Goal: Task Accomplishment & Management: Use online tool/utility

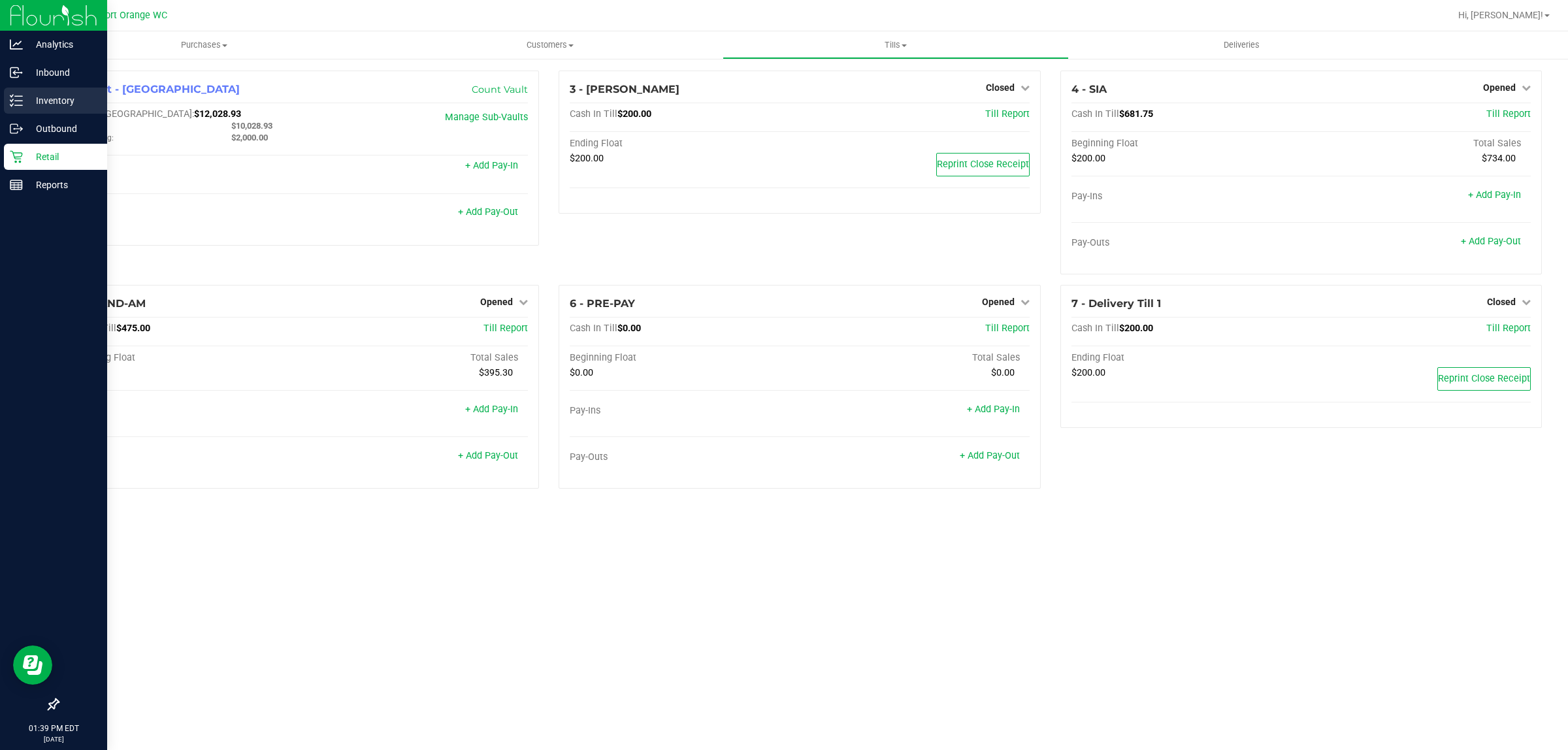
click at [10, 106] on icon at bounding box center [17, 100] width 13 height 13
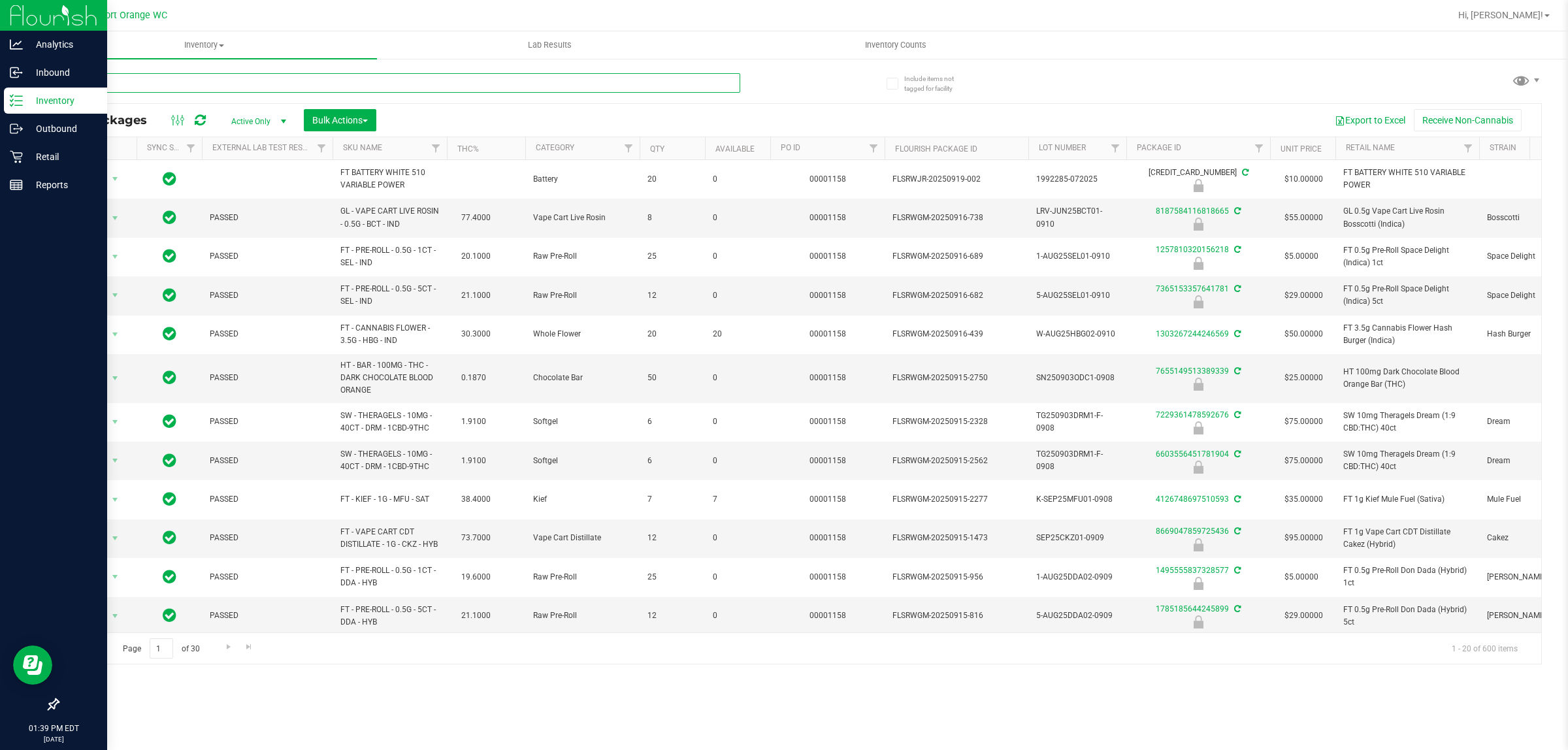
click at [229, 92] on input "text" at bounding box center [398, 83] width 683 height 19
type input "9594103465115582"
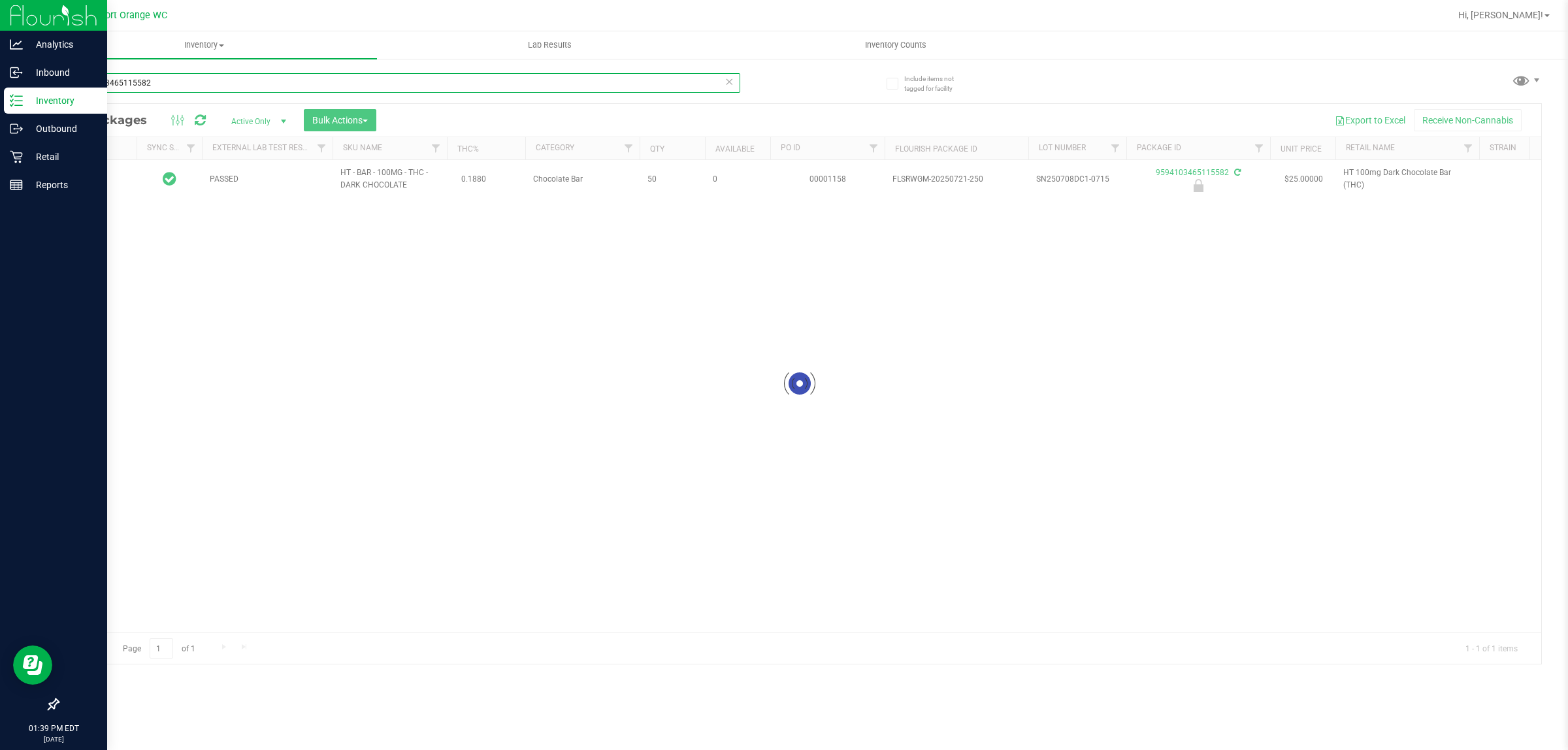
type input "[DATE]"
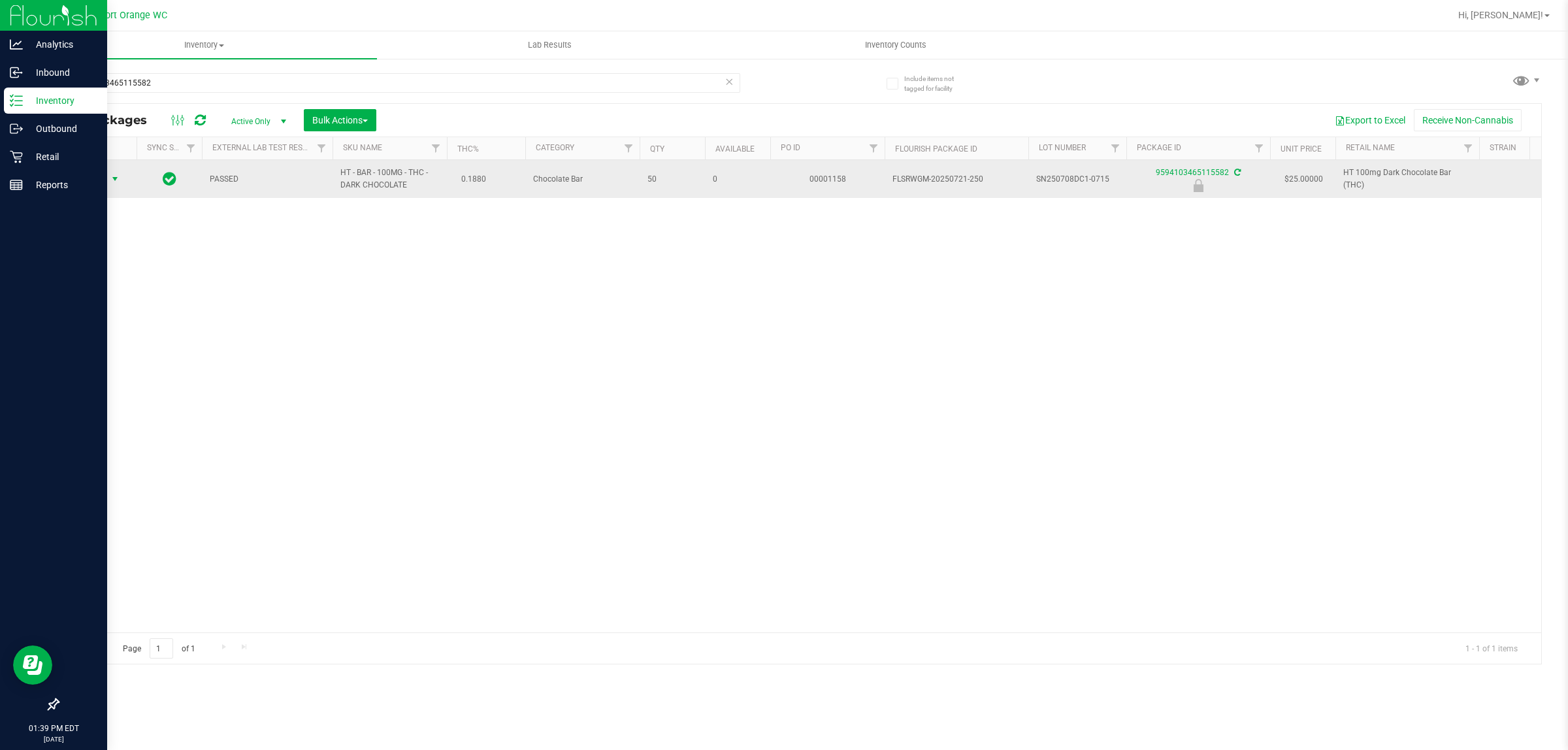
click at [106, 175] on span "Action" at bounding box center [88, 179] width 35 height 18
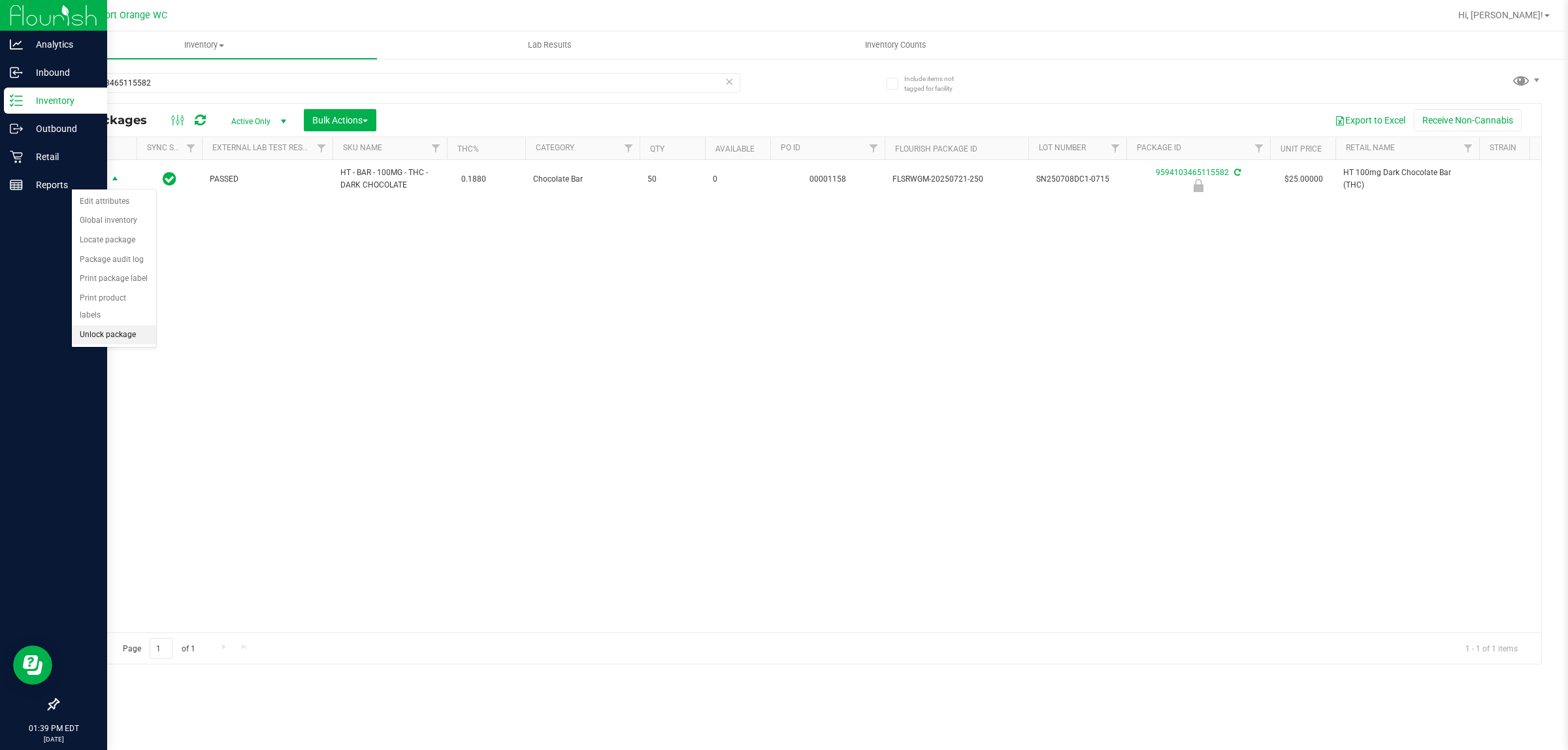
click at [127, 326] on li "Unlock package" at bounding box center [114, 335] width 85 height 19
click at [8, 162] on div "Retail" at bounding box center [55, 156] width 103 height 26
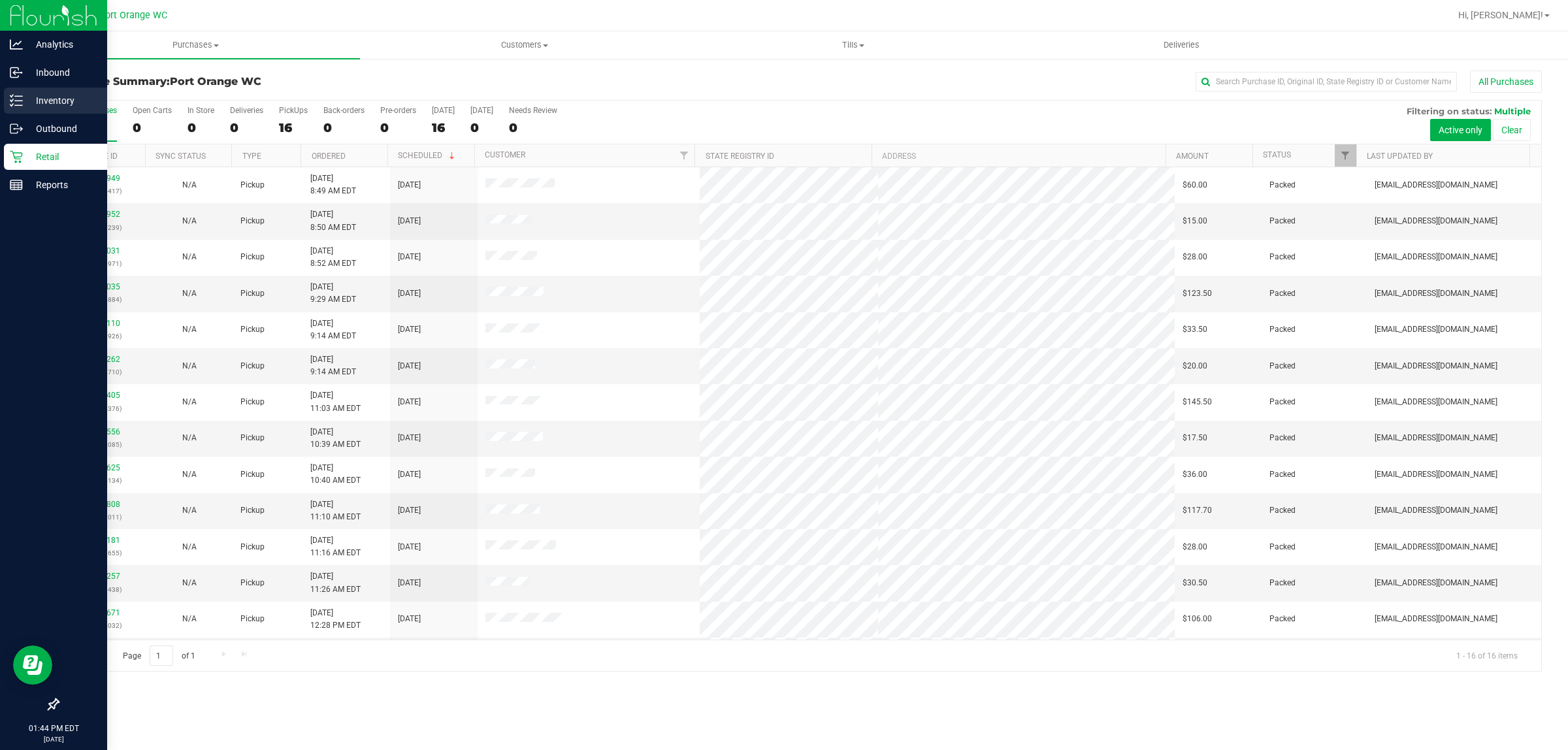
click at [6, 105] on div "Inventory" at bounding box center [55, 100] width 103 height 26
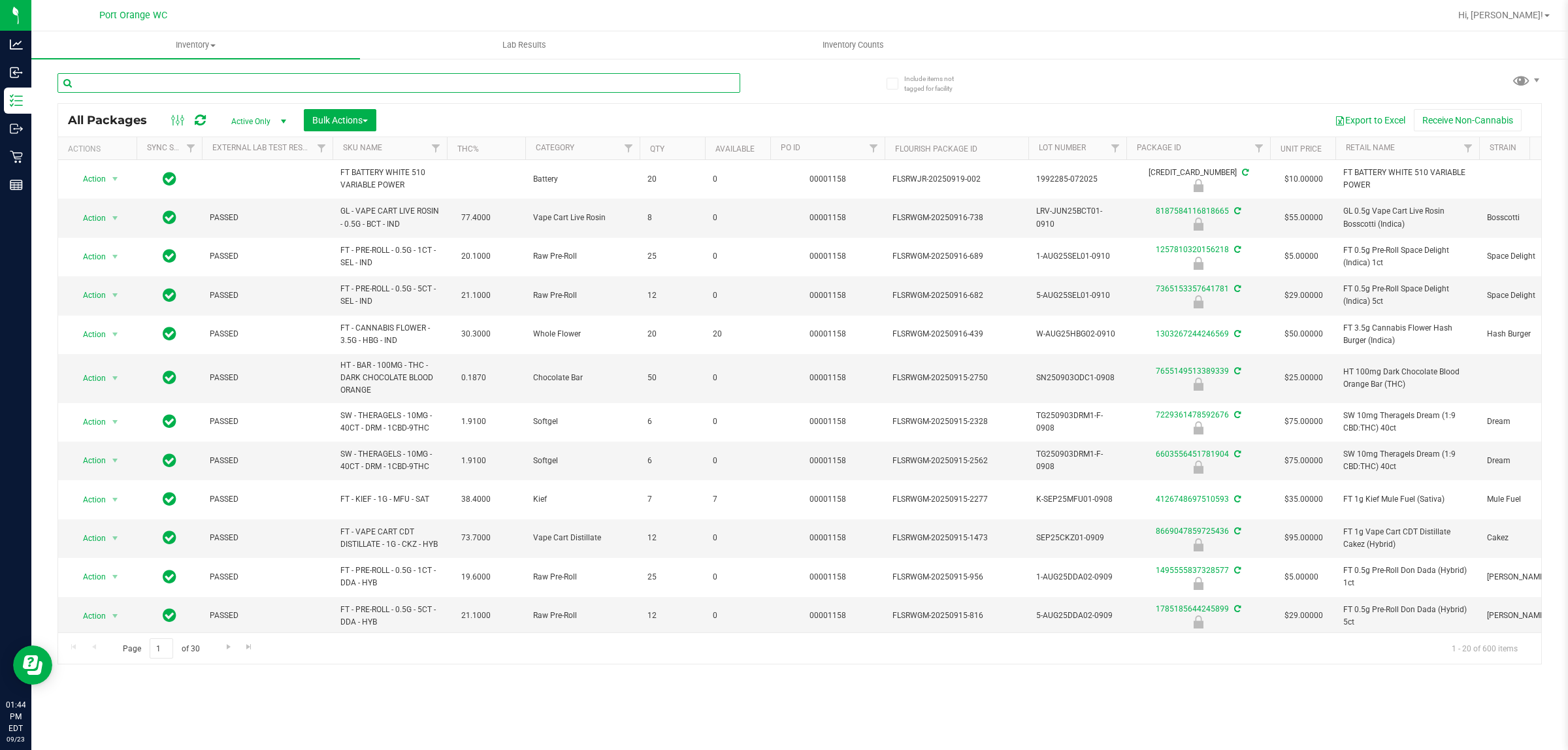
drag, startPoint x: 461, startPoint y: 78, endPoint x: 284, endPoint y: 82, distance: 177.0
click at [284, 82] on input "text" at bounding box center [398, 83] width 683 height 19
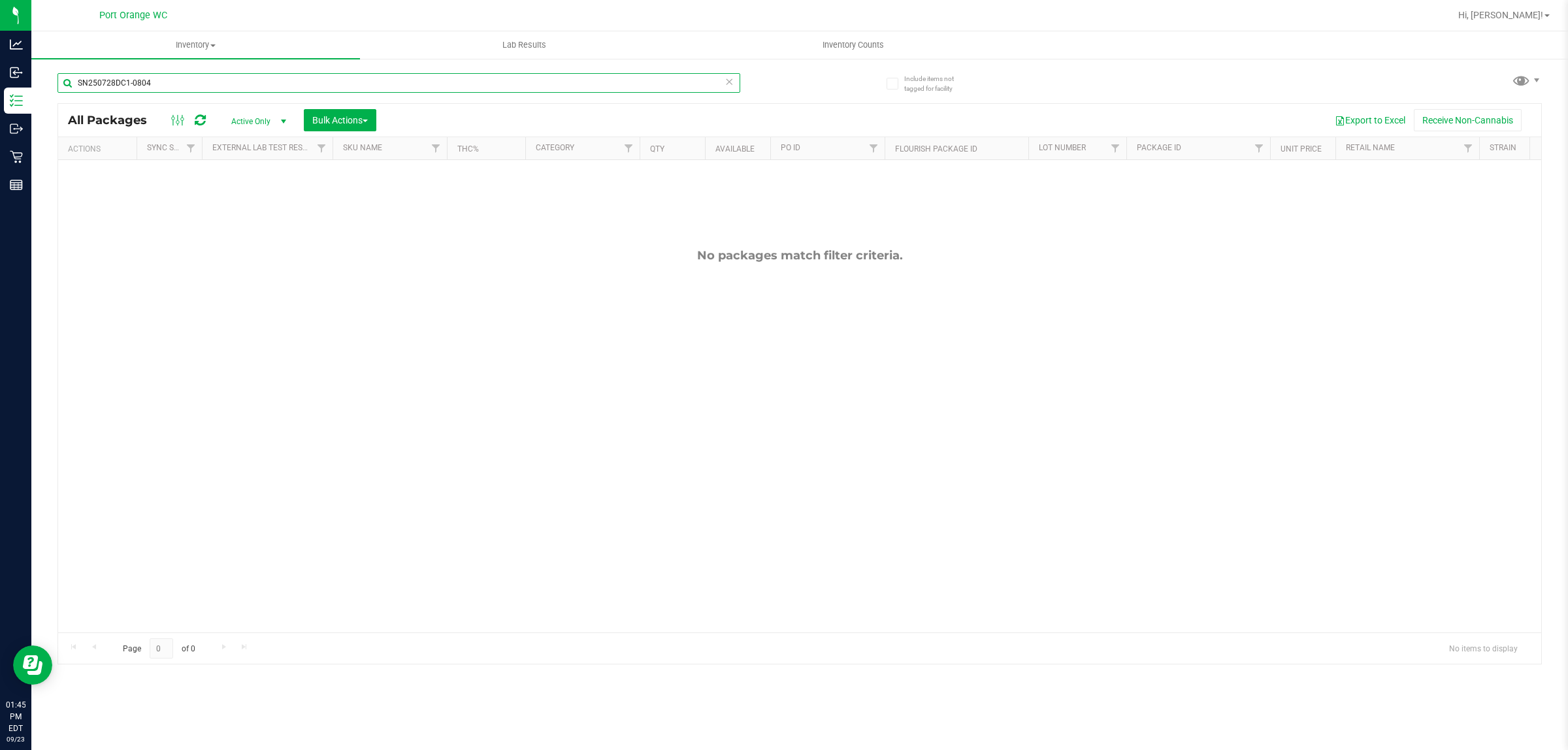
click at [142, 80] on input "SN250728DC1-0804" at bounding box center [398, 83] width 683 height 19
click at [141, 80] on input "SN250728DC1-0804" at bounding box center [398, 83] width 683 height 19
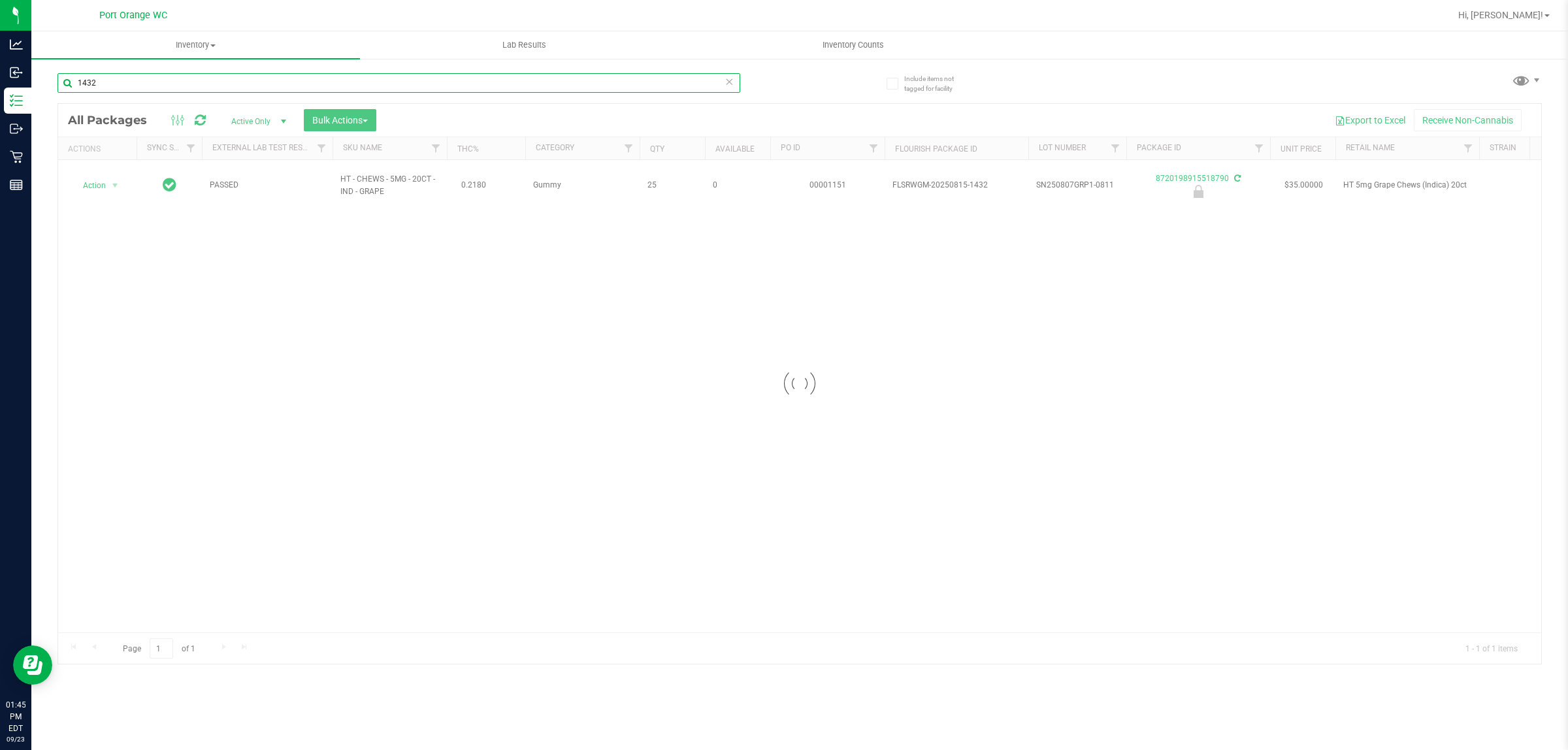
type input "1432"
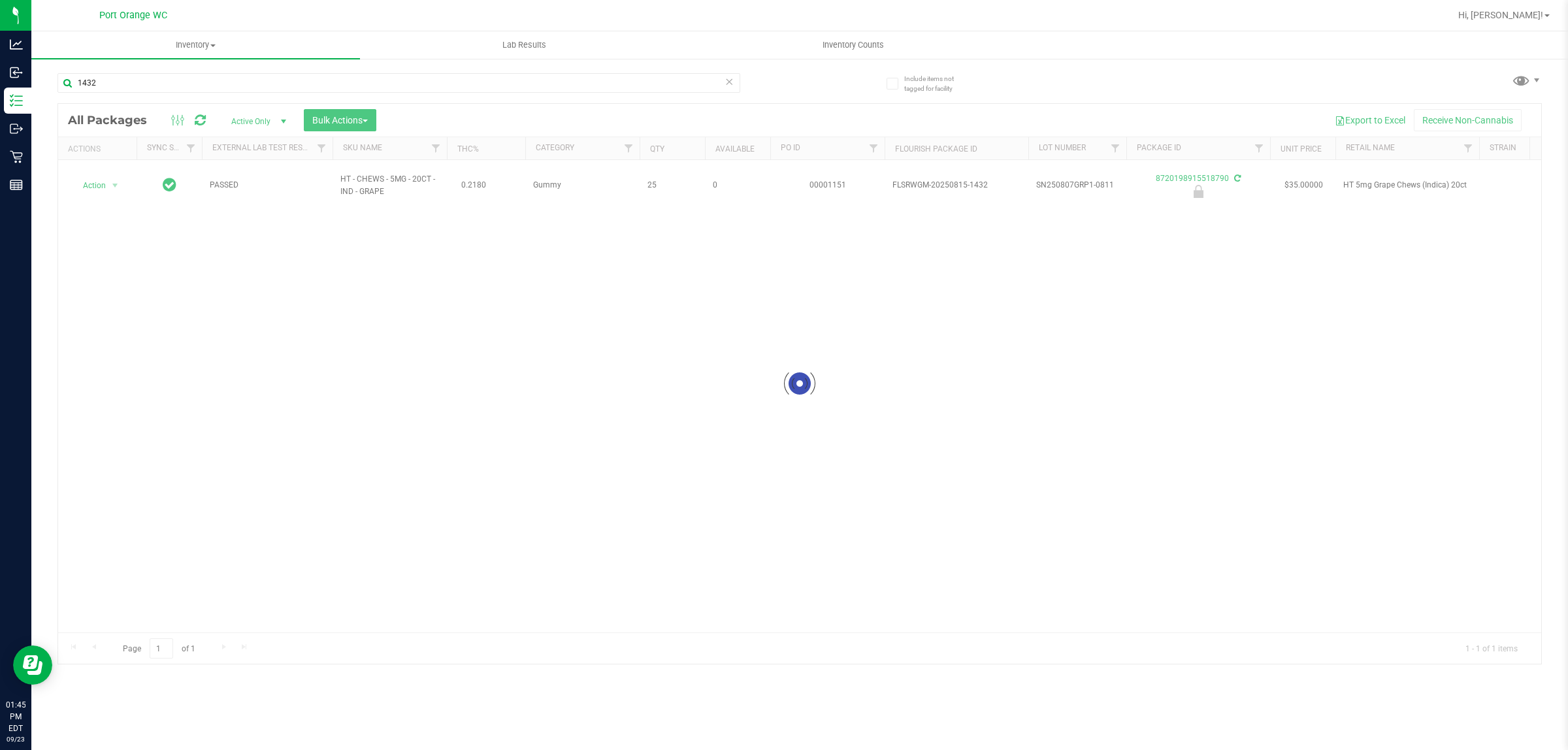
click at [93, 190] on div at bounding box center [800, 384] width 1483 height 560
click at [85, 190] on div at bounding box center [800, 384] width 1483 height 560
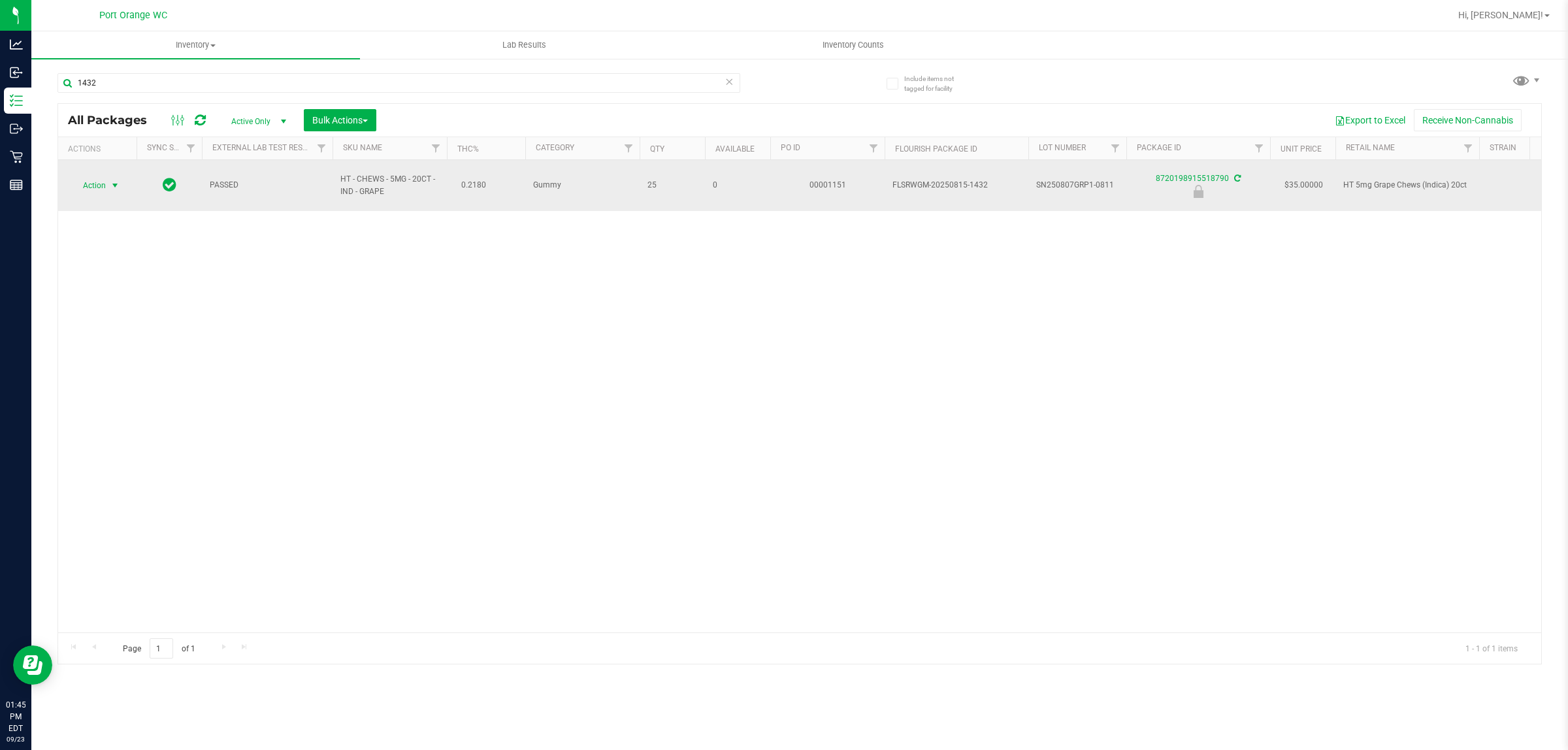
click at [85, 188] on span "Action" at bounding box center [88, 186] width 35 height 18
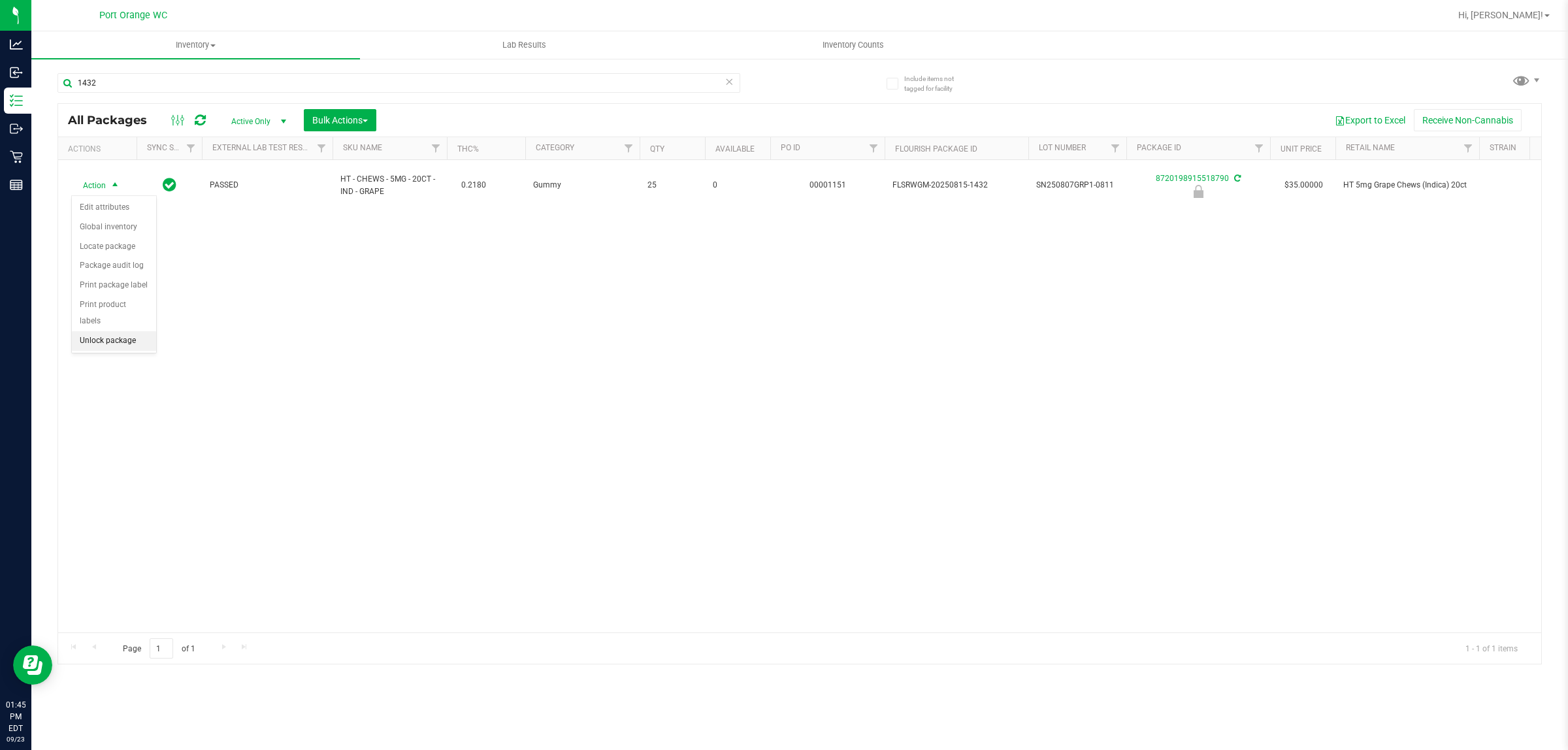
click at [125, 331] on li "Unlock package" at bounding box center [114, 340] width 85 height 19
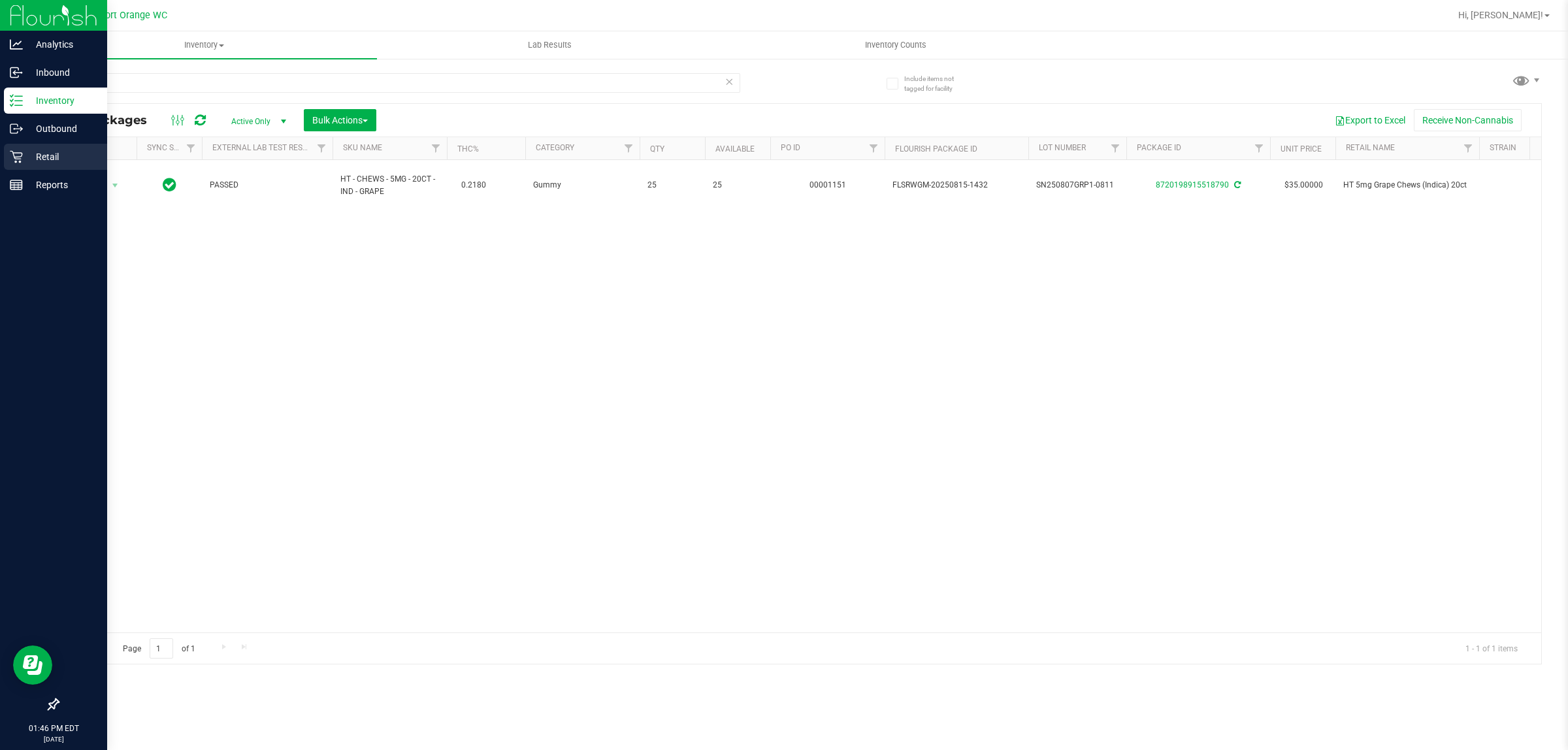
click at [17, 144] on div "Retail" at bounding box center [55, 156] width 103 height 26
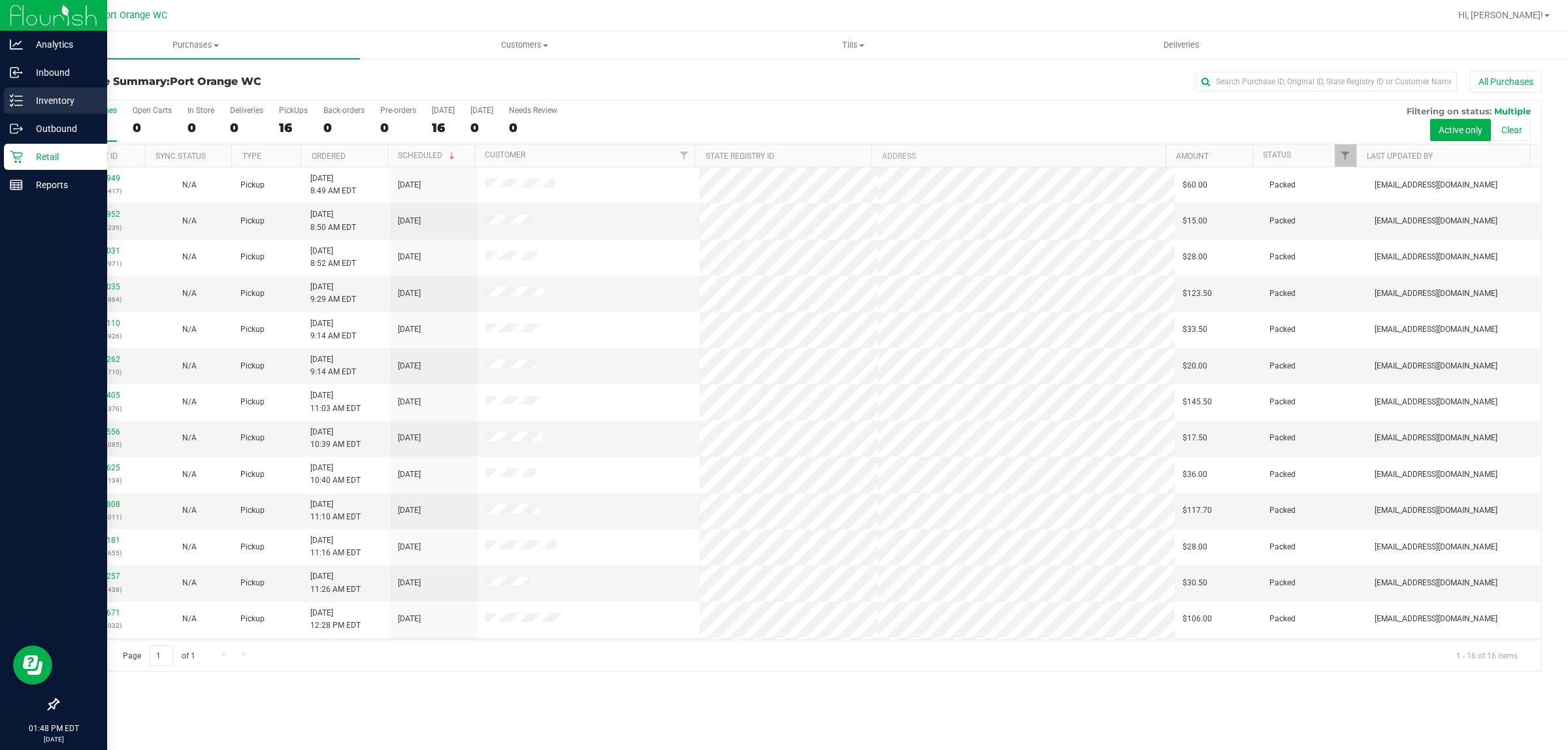
click at [18, 105] on icon at bounding box center [17, 100] width 13 height 13
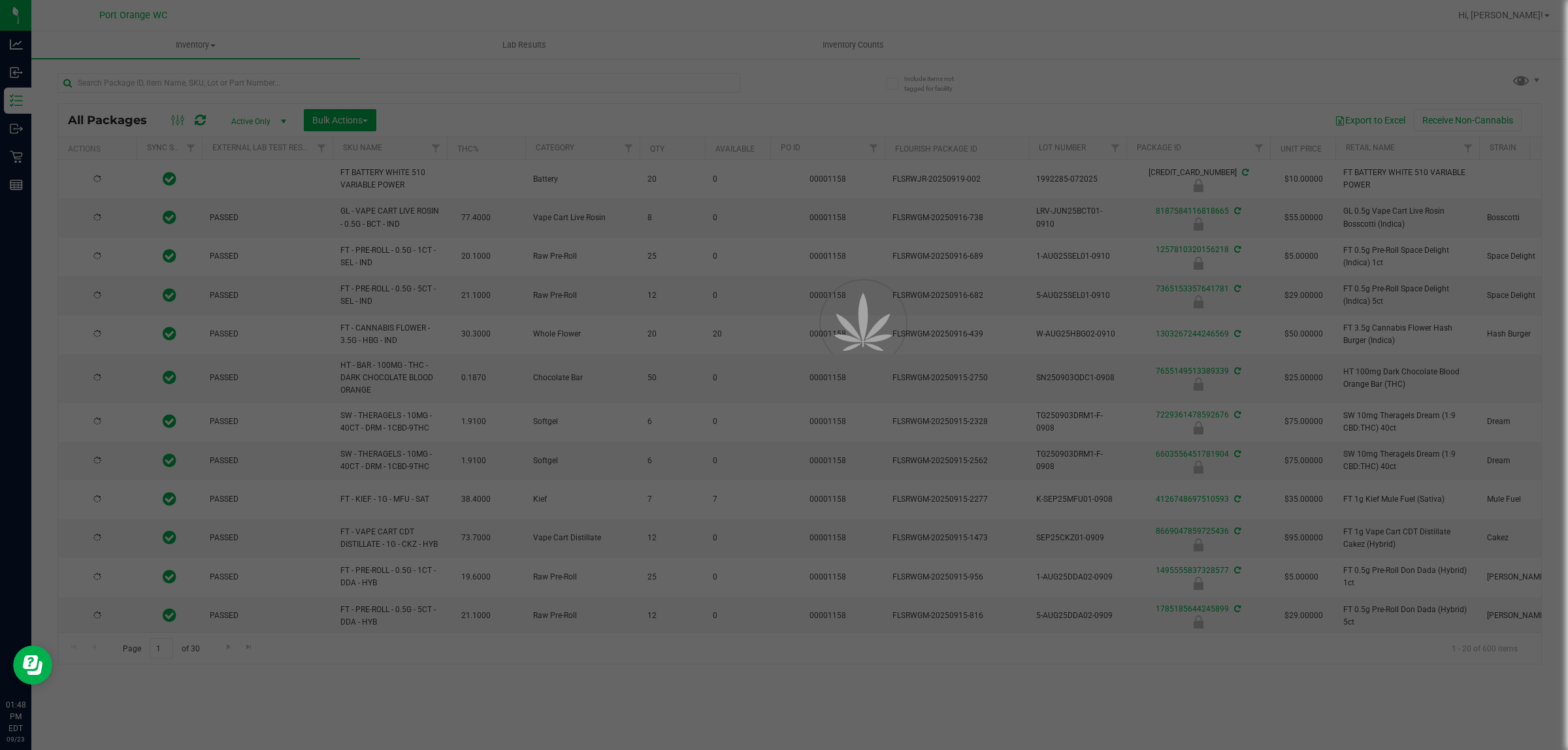
click at [282, 86] on div at bounding box center [784, 375] width 1568 height 750
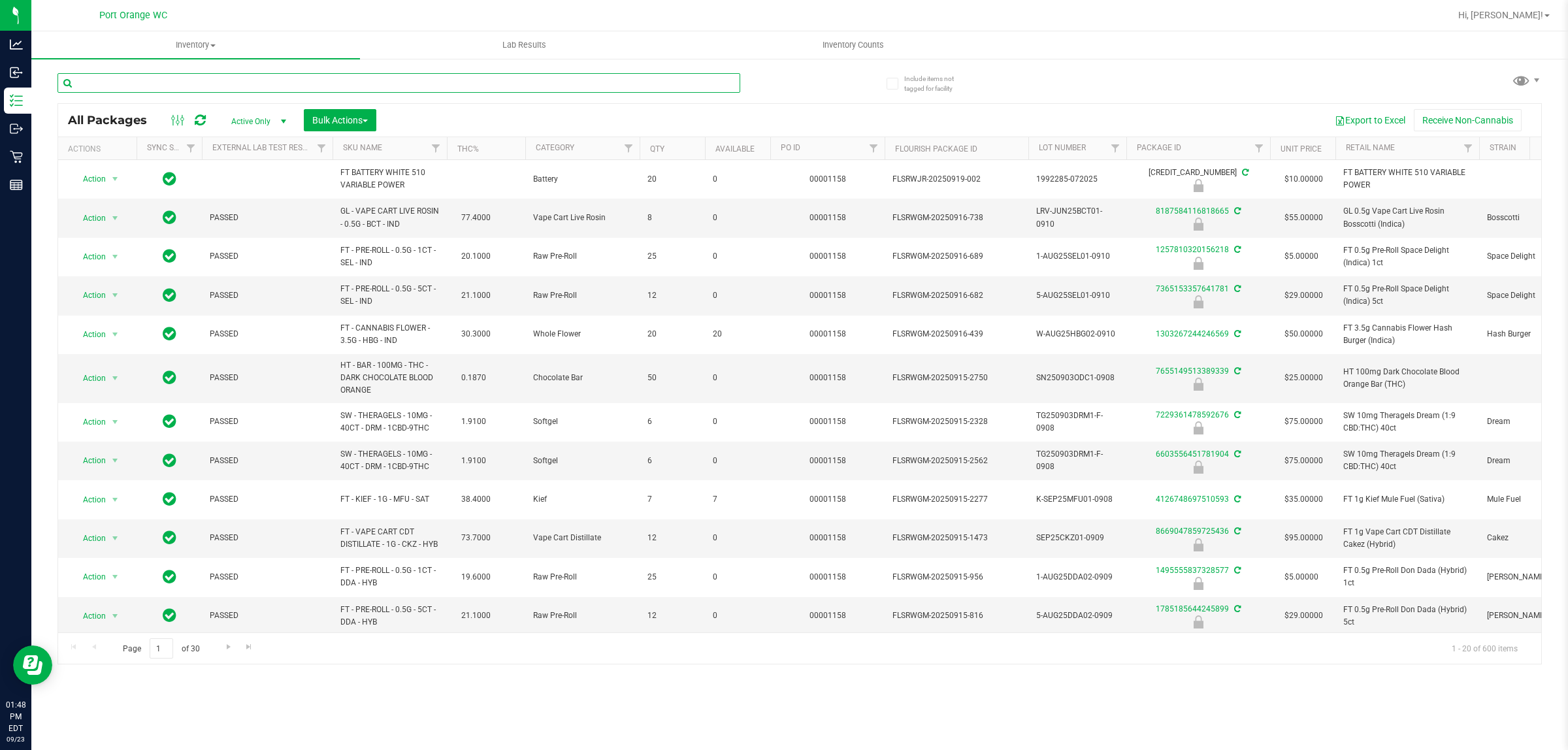
click at [282, 86] on input "text" at bounding box center [398, 83] width 683 height 19
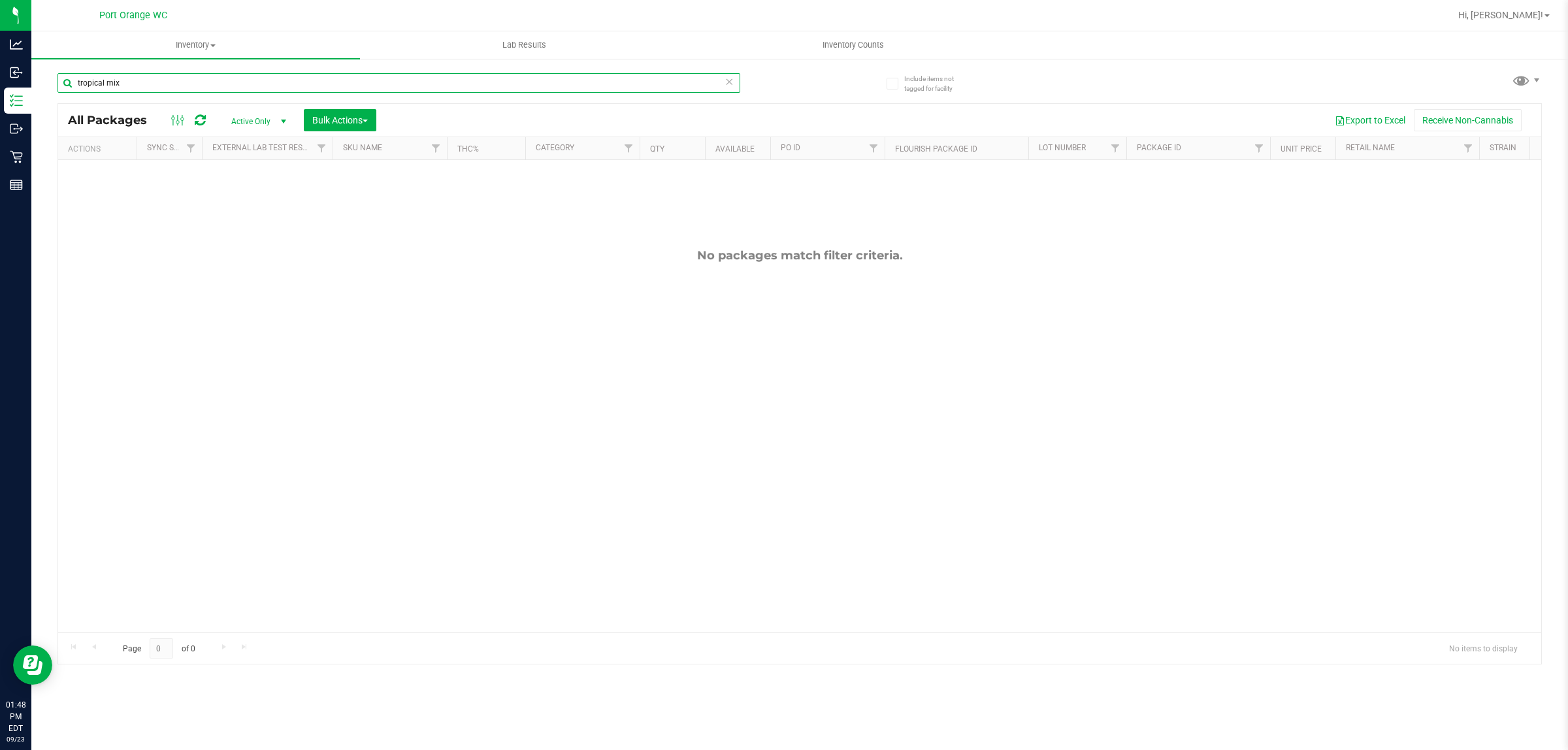
click at [276, 78] on input "tropical mix" at bounding box center [398, 83] width 683 height 19
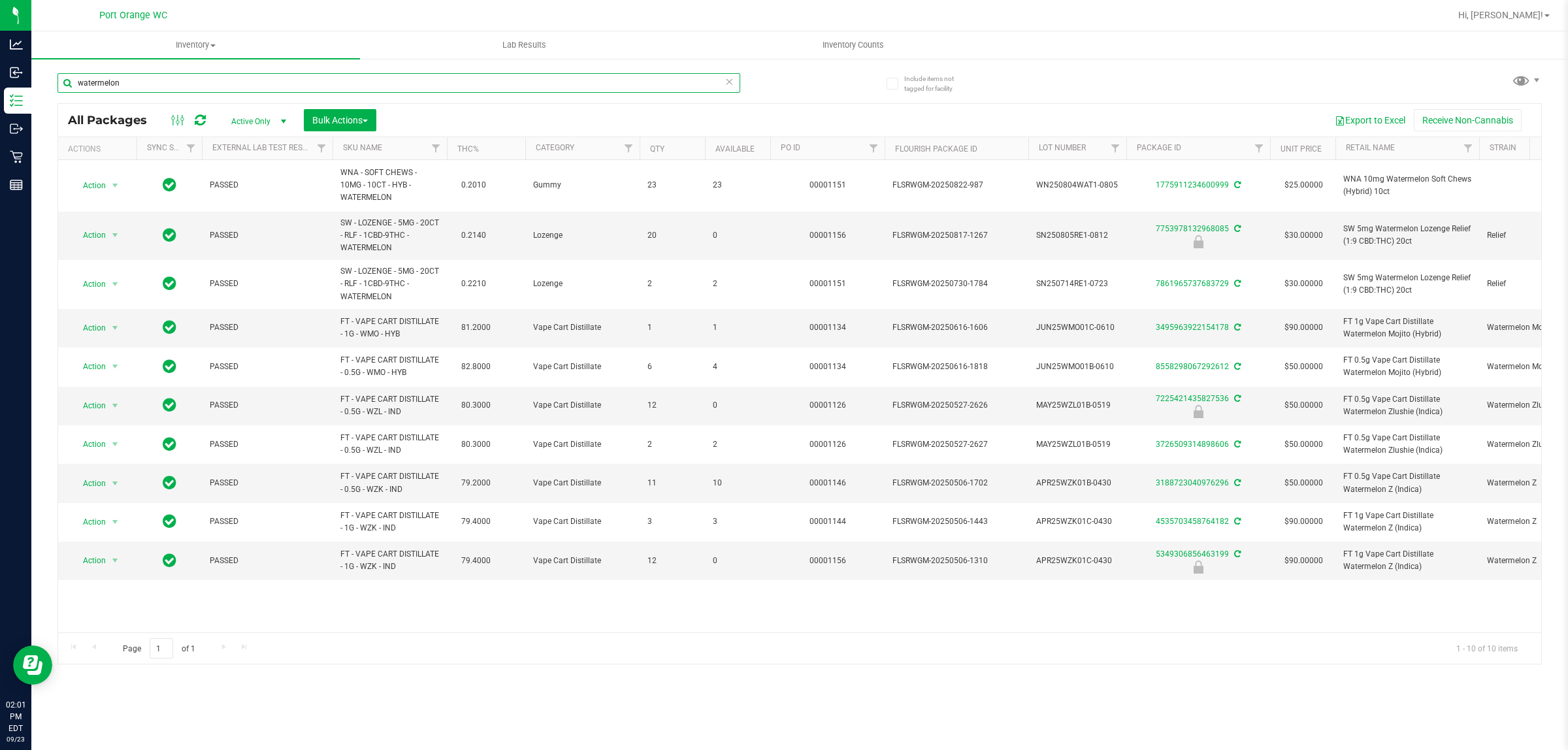
click at [387, 80] on input "watermelon" at bounding box center [398, 83] width 683 height 19
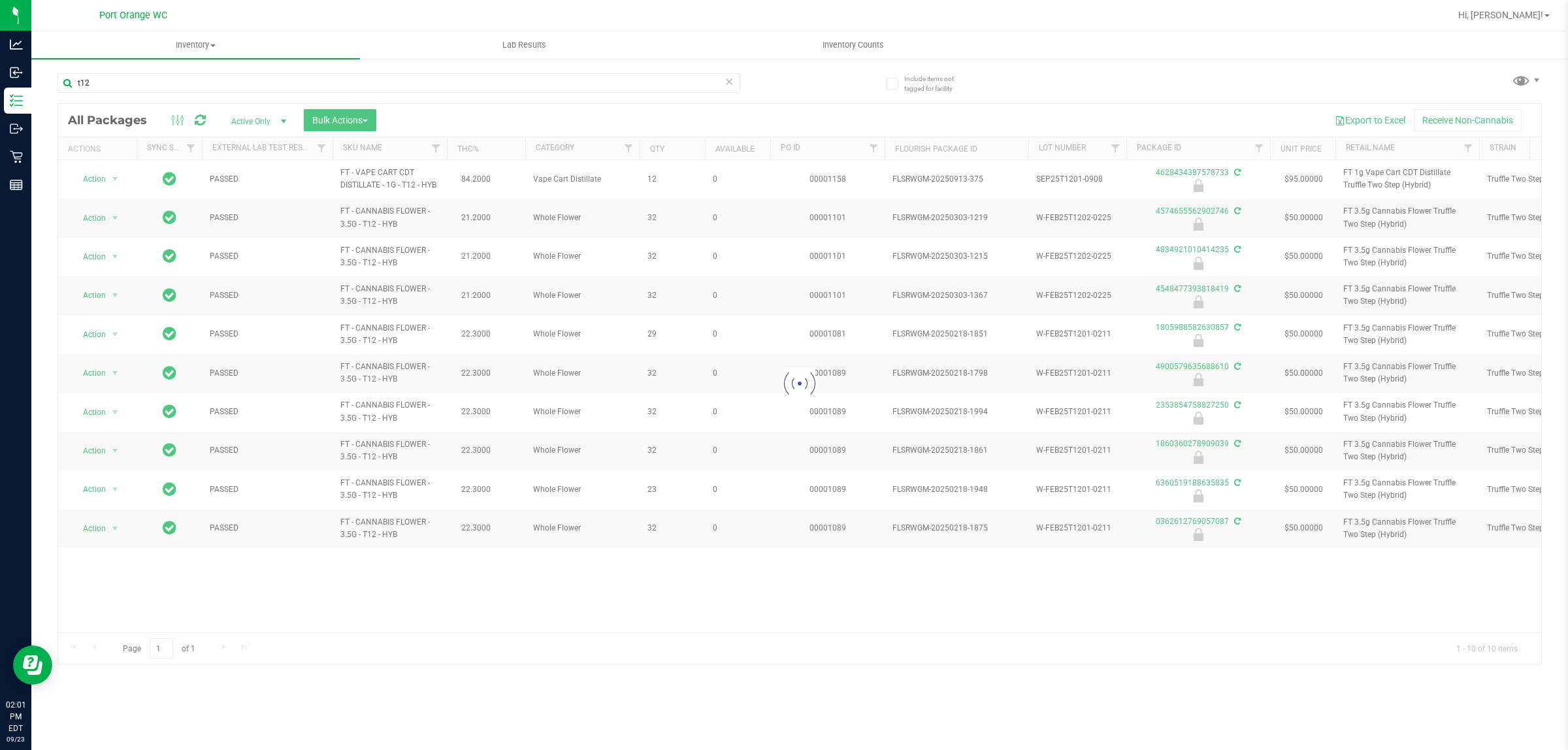
click at [382, 294] on div at bounding box center [800, 384] width 1483 height 560
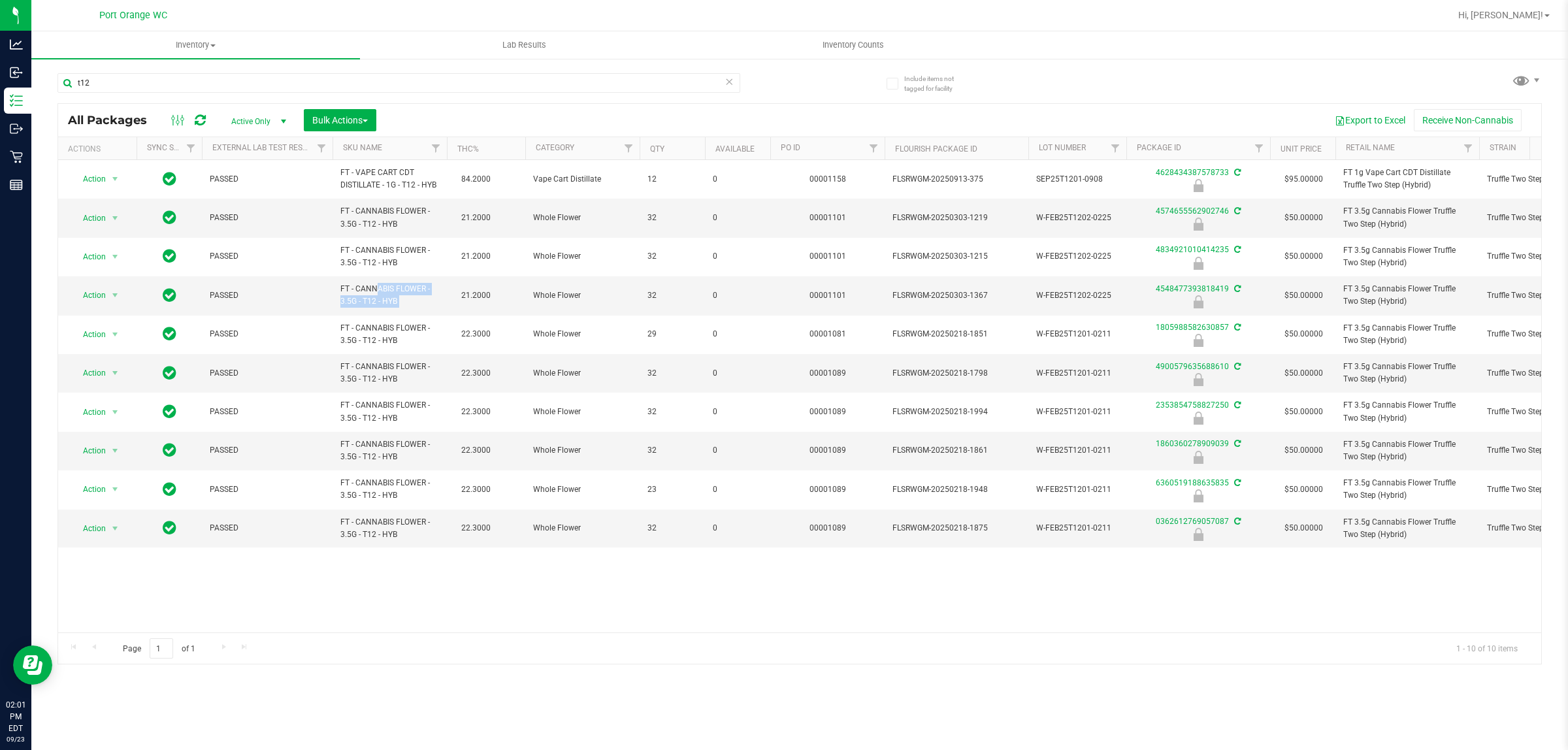
click at [382, 294] on span "FT - CANNABIS FLOWER - 3.5G - T12 - HYB" at bounding box center [389, 294] width 98 height 25
copy td "FT - CANNABIS FLOWER - 3.5G - T12 - HYB"
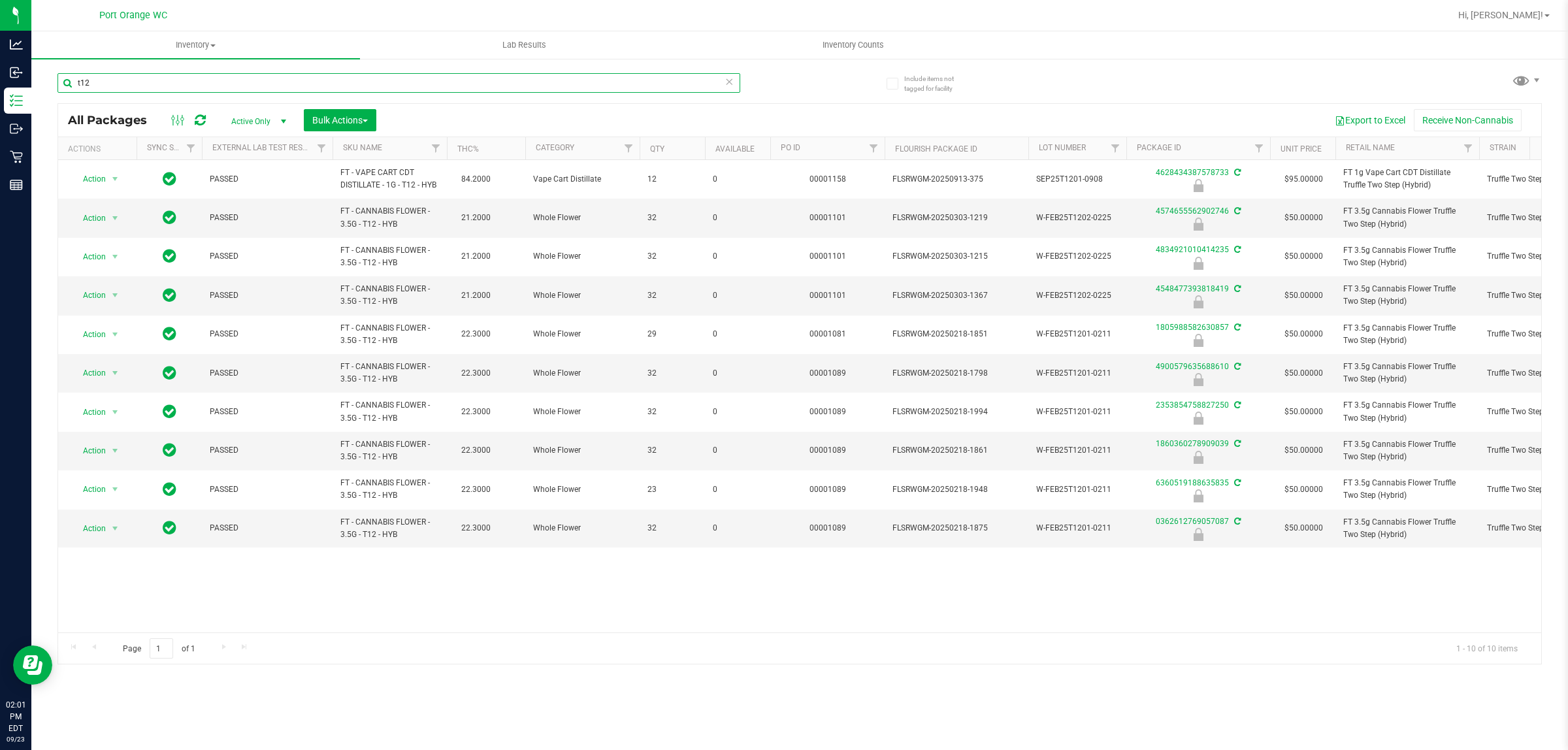
click at [292, 87] on input "t12" at bounding box center [398, 83] width 683 height 19
paste input "FT - CANNABIS FLOWER - 3.5G - T12 - HYB"
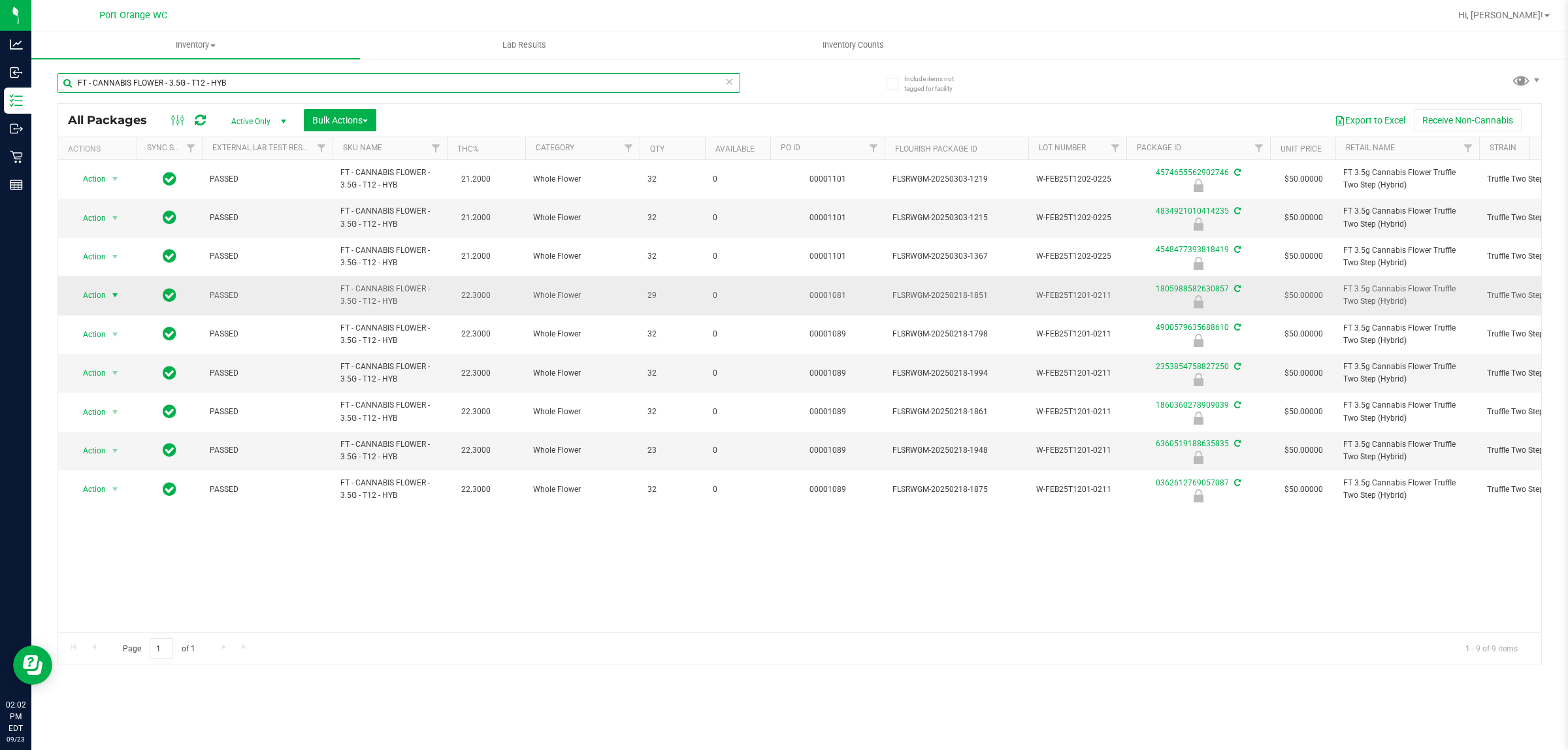
type input "FT - CANNABIS FLOWER - 3.5G - T12 - HYB"
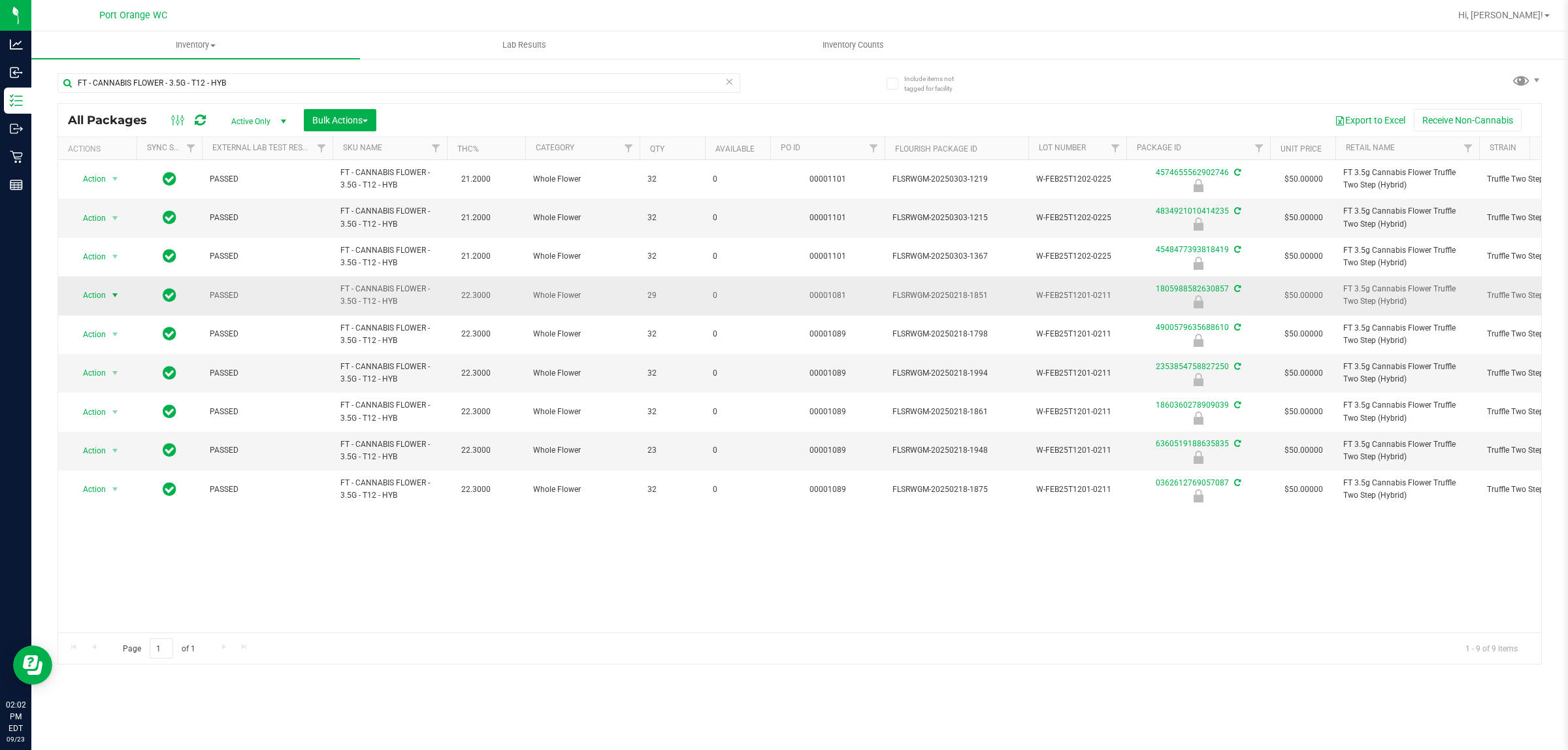
click at [103, 298] on span "Action" at bounding box center [88, 295] width 35 height 18
click at [119, 442] on li "Unlock package" at bounding box center [114, 451] width 85 height 19
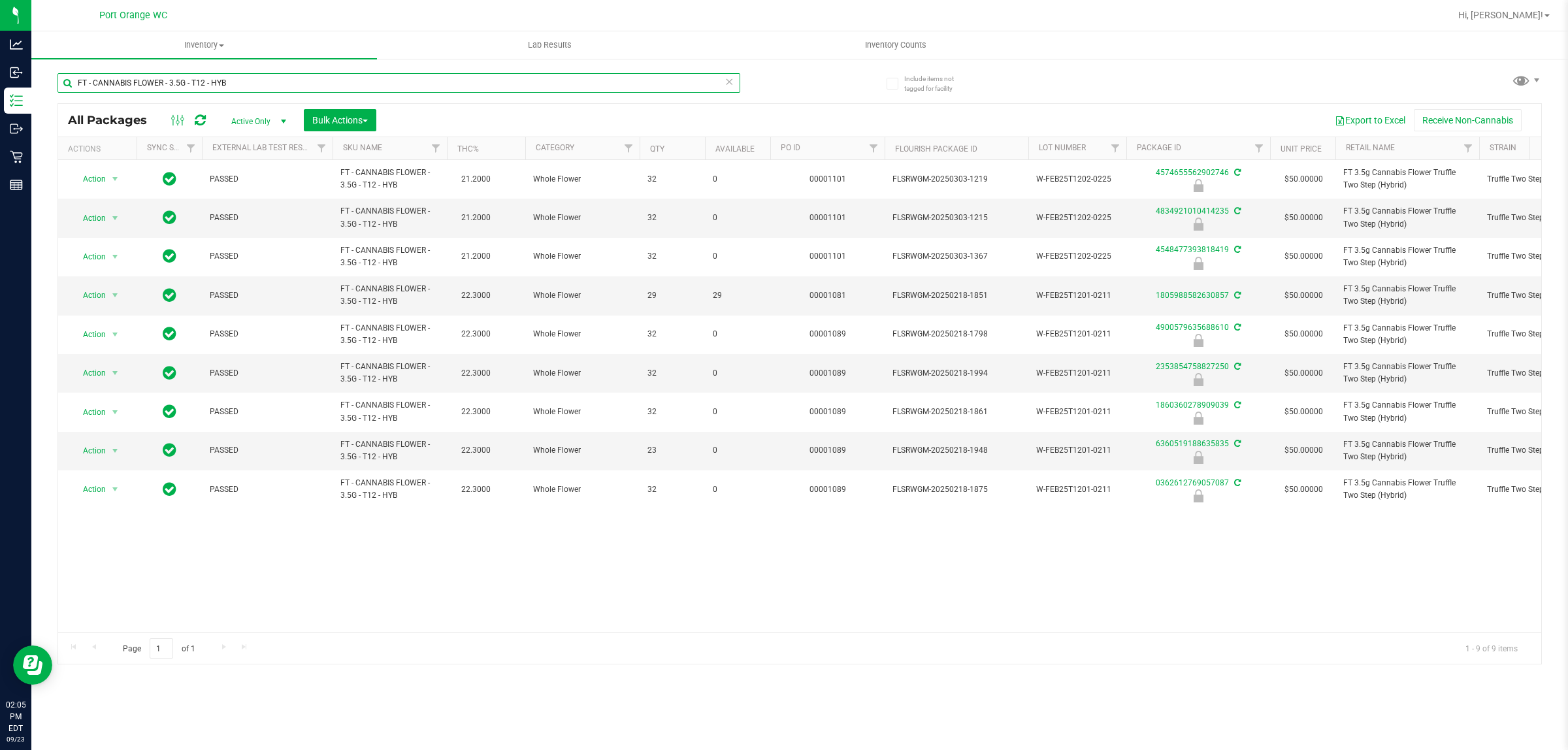
click at [254, 82] on input "FT - CANNABIS FLOWER - 3.5G - T12 - HYB" at bounding box center [398, 83] width 683 height 19
click at [255, 82] on input "FT - CANNABIS FLOWER - 3.5G - T12 - HYB" at bounding box center [398, 83] width 683 height 19
click at [256, 83] on input "FT - CANNABIS FLOWER - 3.5G - T12 - HYB" at bounding box center [398, 83] width 683 height 19
type input "4569010389195019"
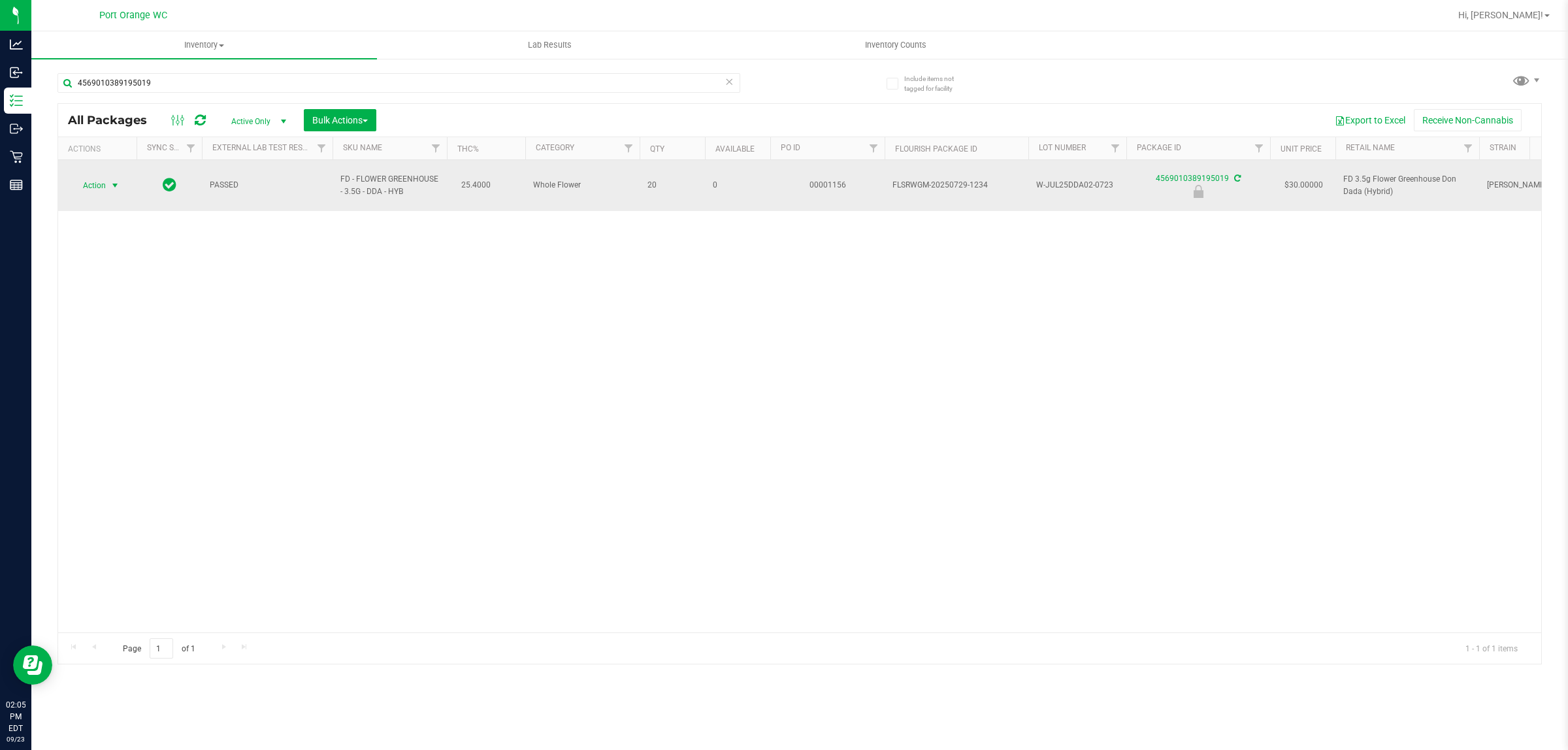
click at [98, 181] on span "Action" at bounding box center [88, 186] width 35 height 18
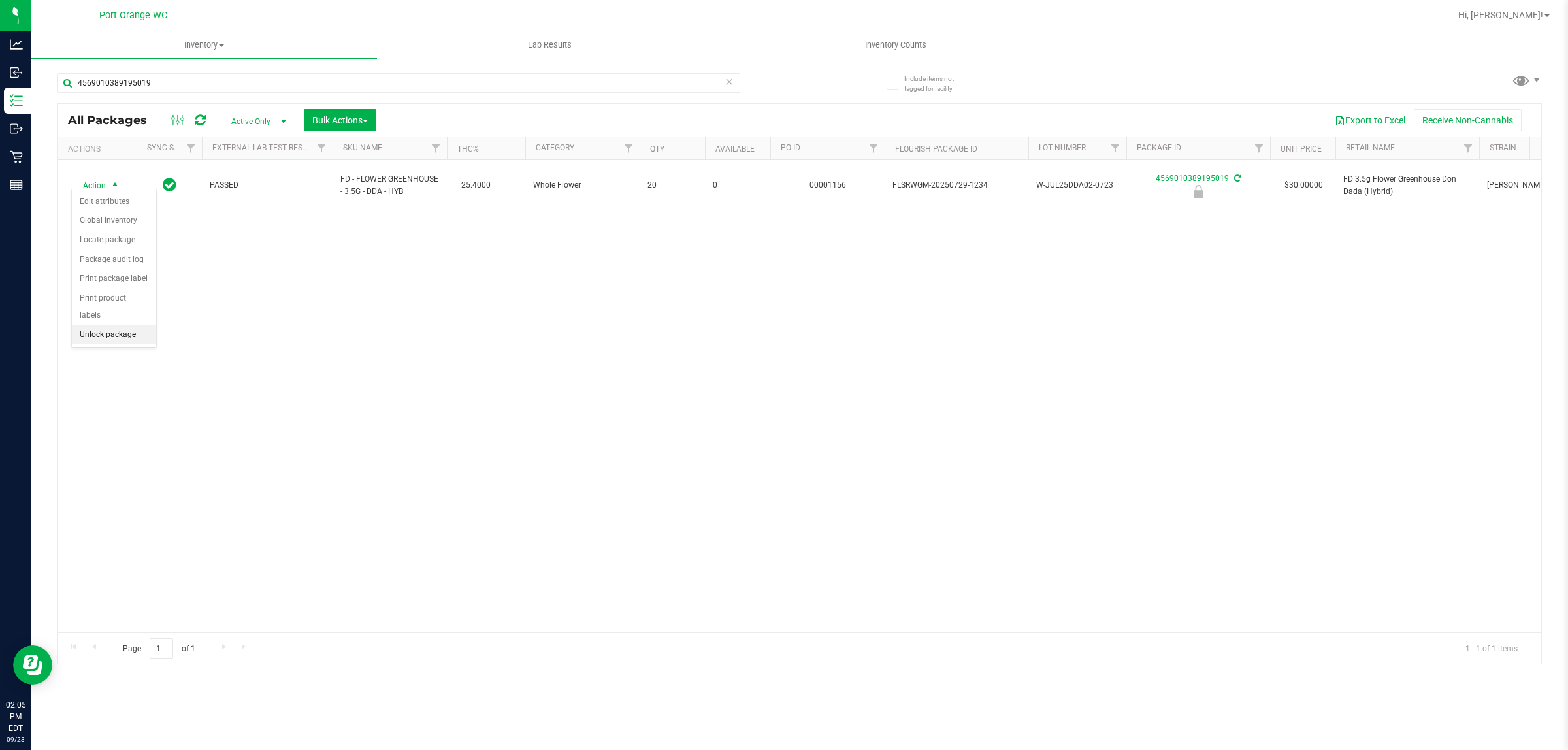
click at [119, 326] on li "Unlock package" at bounding box center [114, 335] width 85 height 19
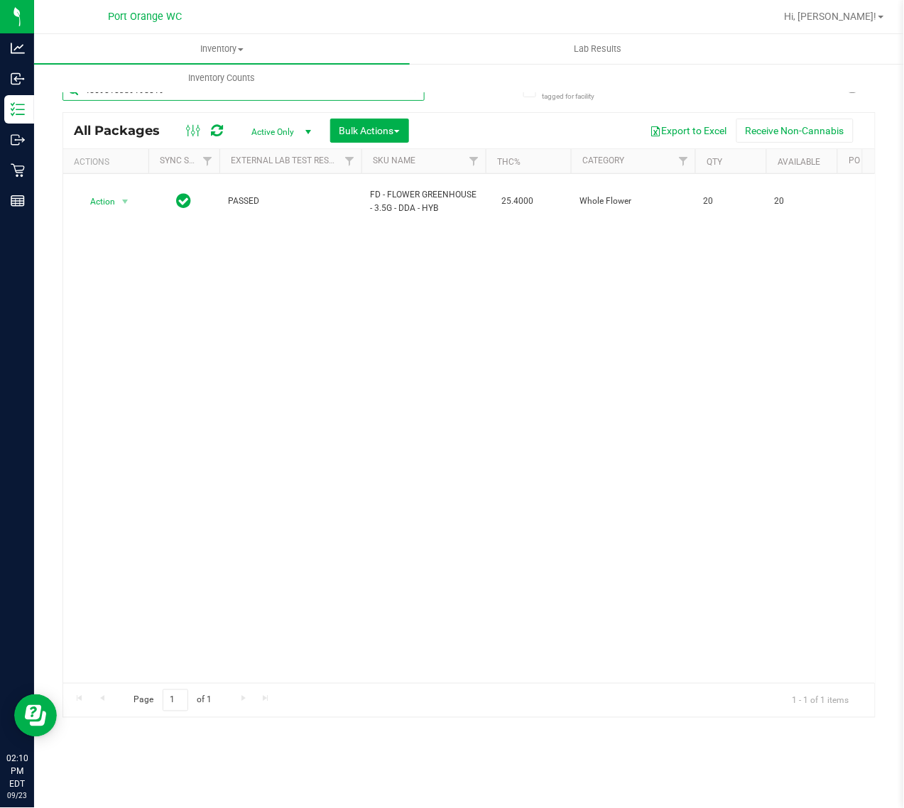
click at [285, 97] on input "4569010389195019" at bounding box center [243, 90] width 362 height 21
click at [241, 98] on input "4569010389195019" at bounding box center [243, 90] width 362 height 21
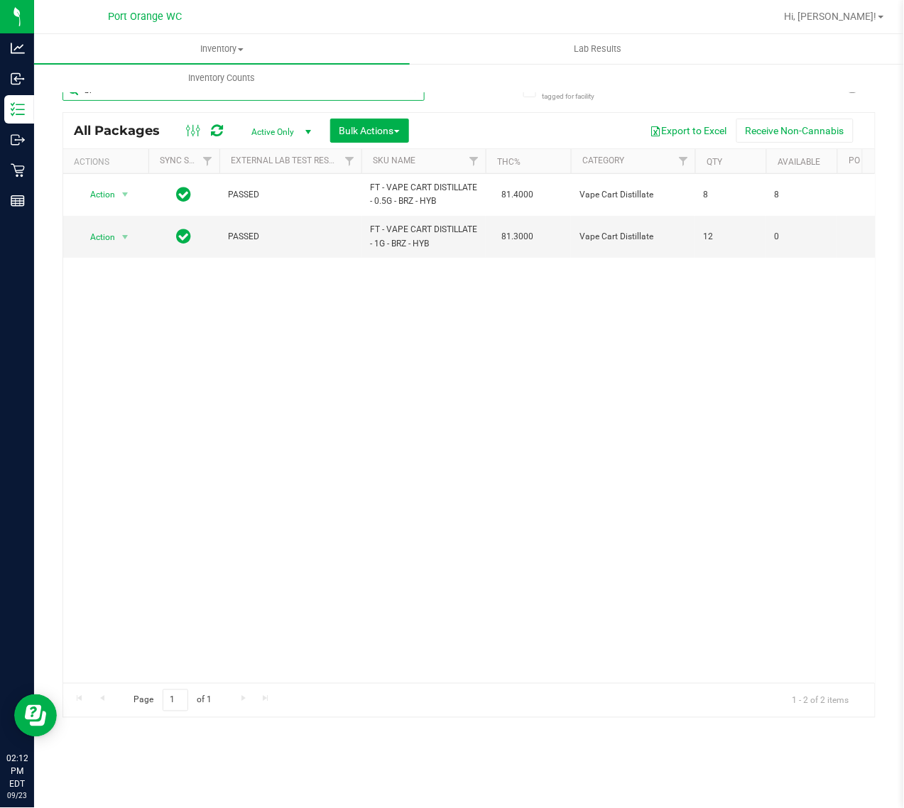
type input "b"
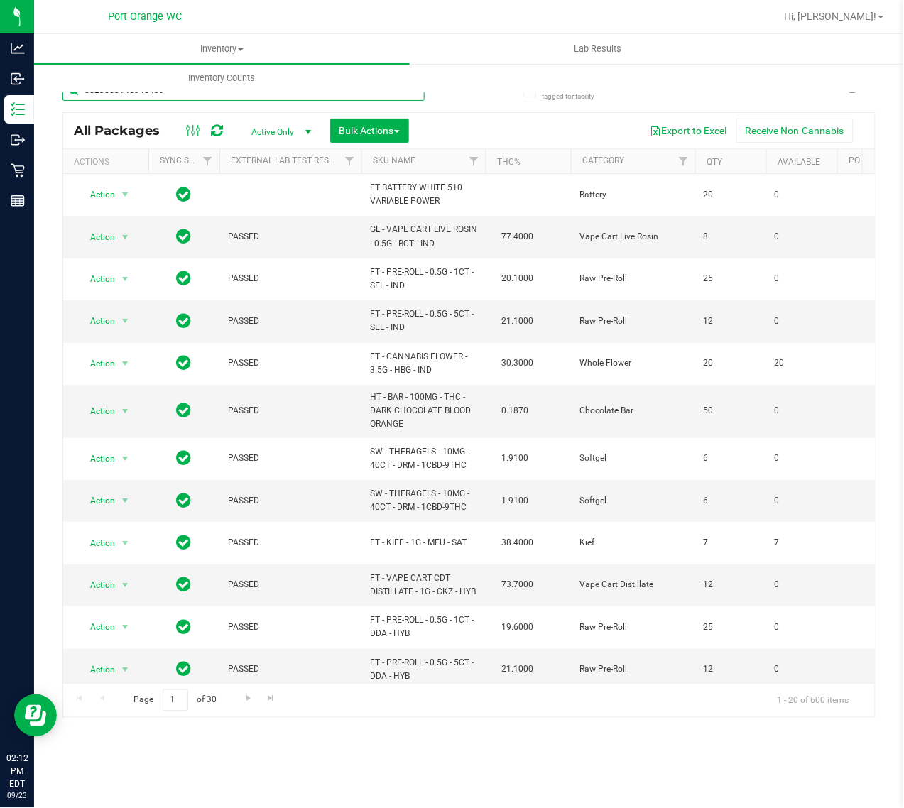
type input "5523660146346439"
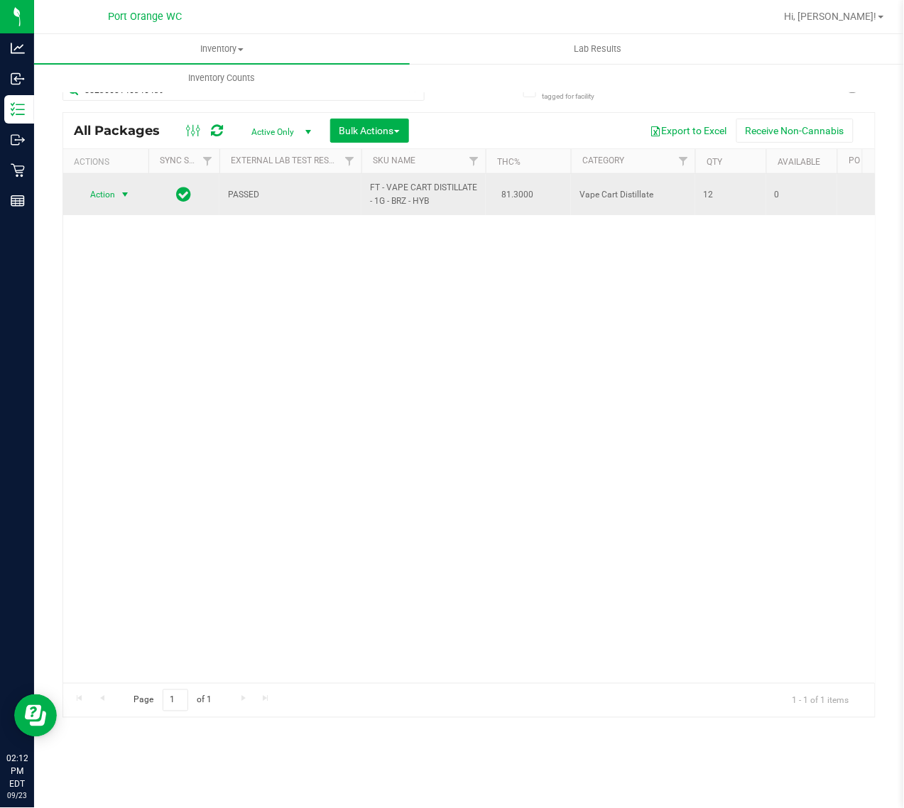
click at [116, 200] on span "select" at bounding box center [125, 195] width 18 height 20
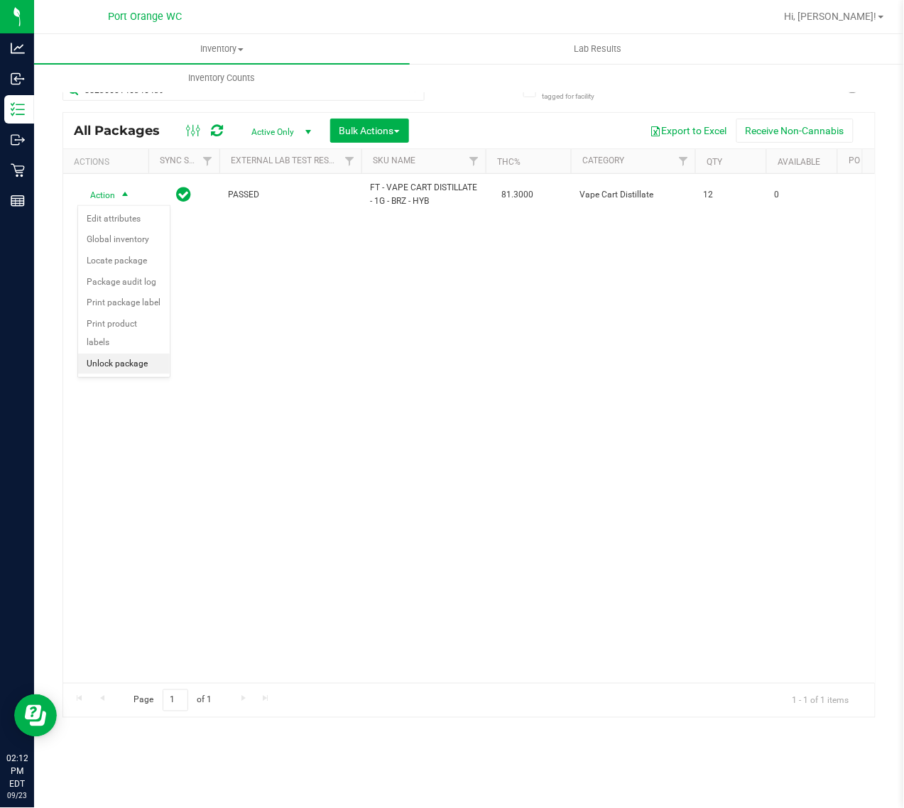
click at [146, 354] on li "Unlock package" at bounding box center [124, 364] width 92 height 21
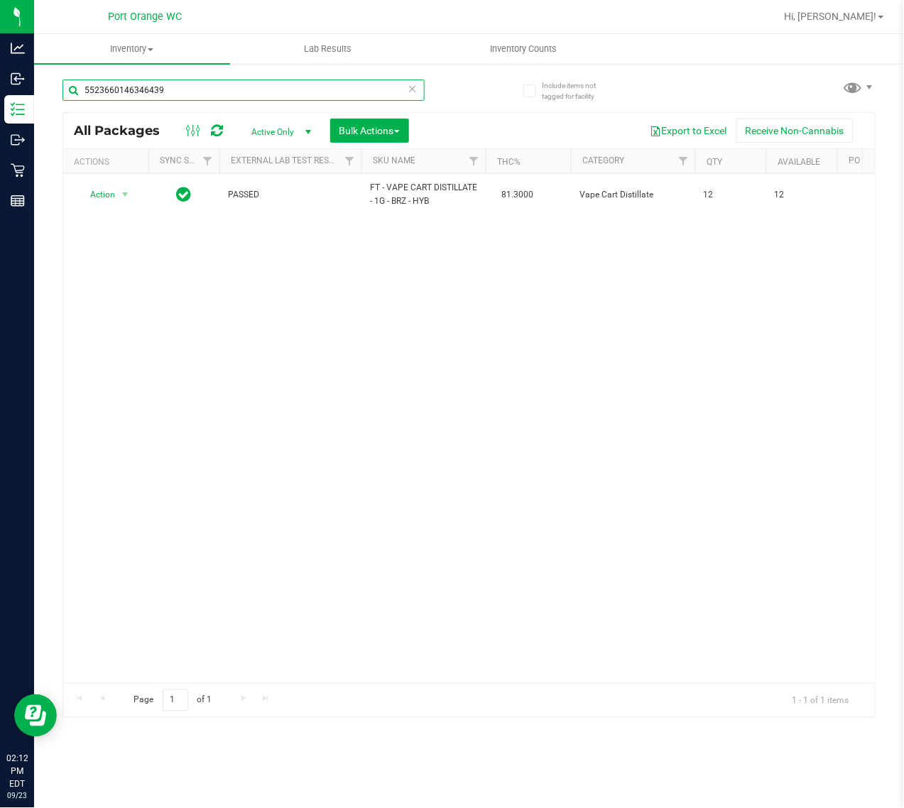
click at [176, 93] on input "5523660146346439" at bounding box center [243, 90] width 362 height 21
click at [176, 92] on input "5523660146346439" at bounding box center [243, 90] width 362 height 21
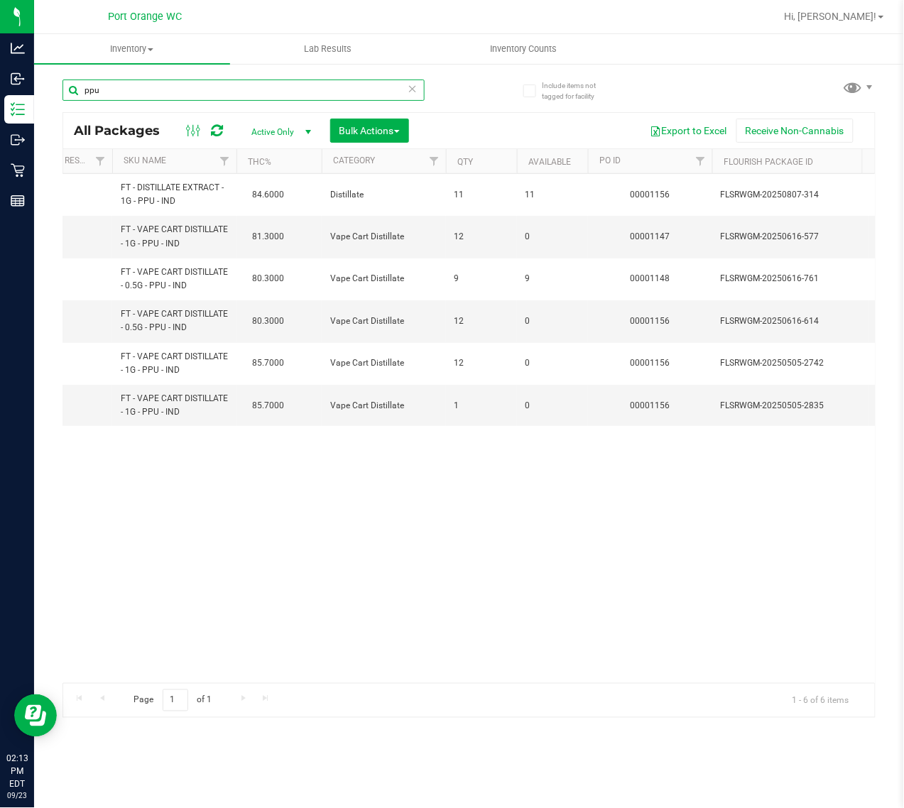
scroll to position [0, 165]
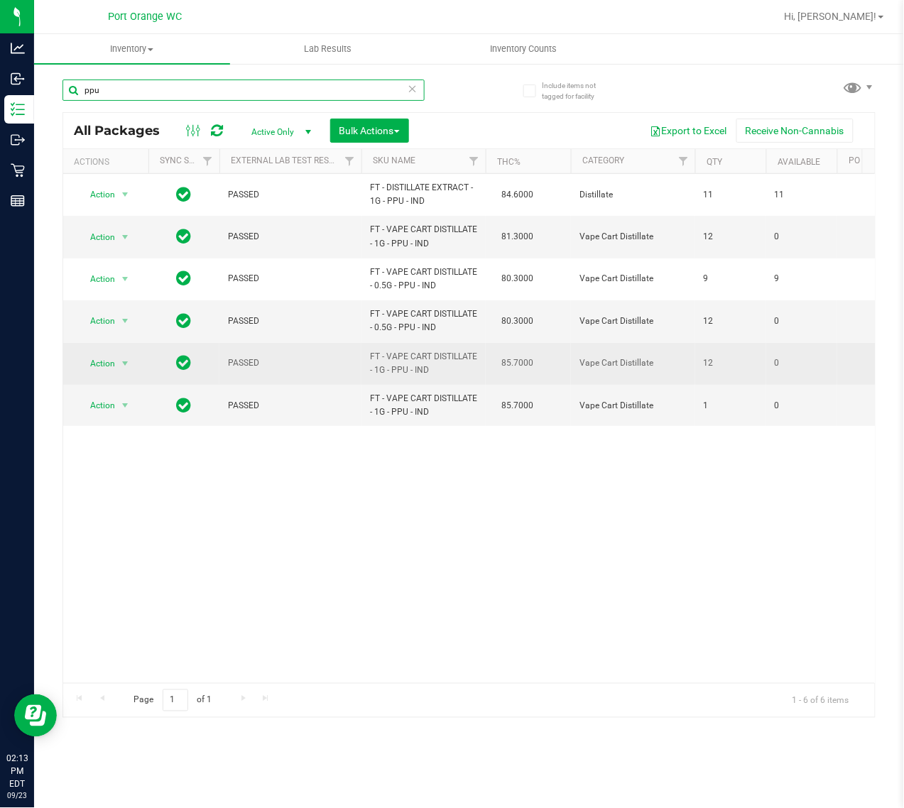
type input "ppu"
click at [101, 364] on span "Action" at bounding box center [96, 364] width 38 height 20
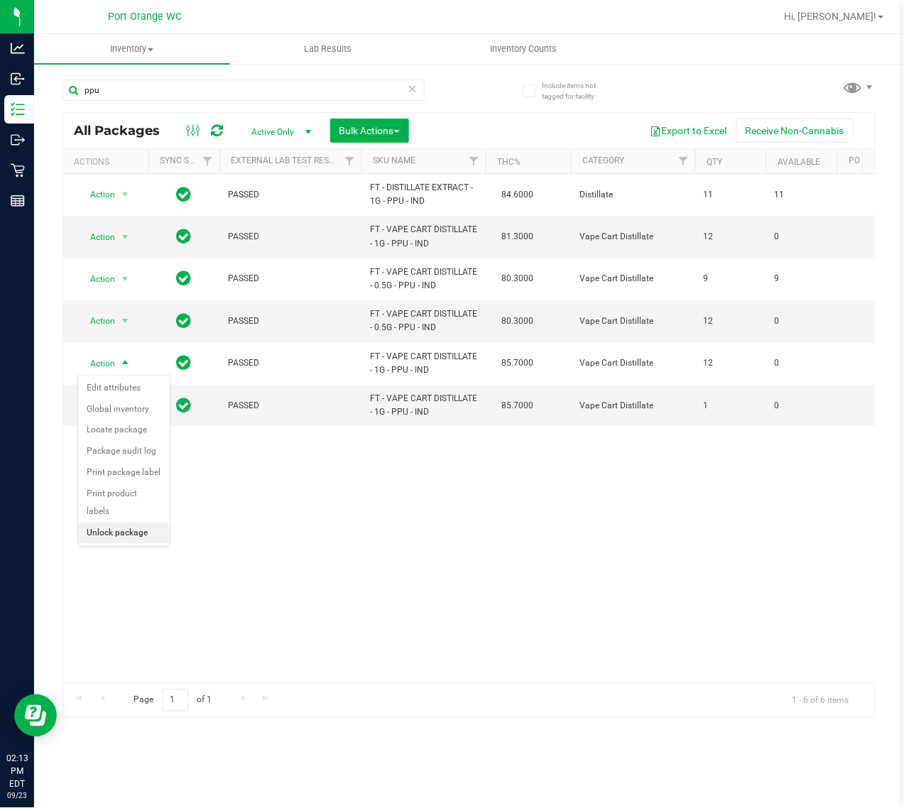
click at [130, 523] on li "Unlock package" at bounding box center [124, 533] width 92 height 21
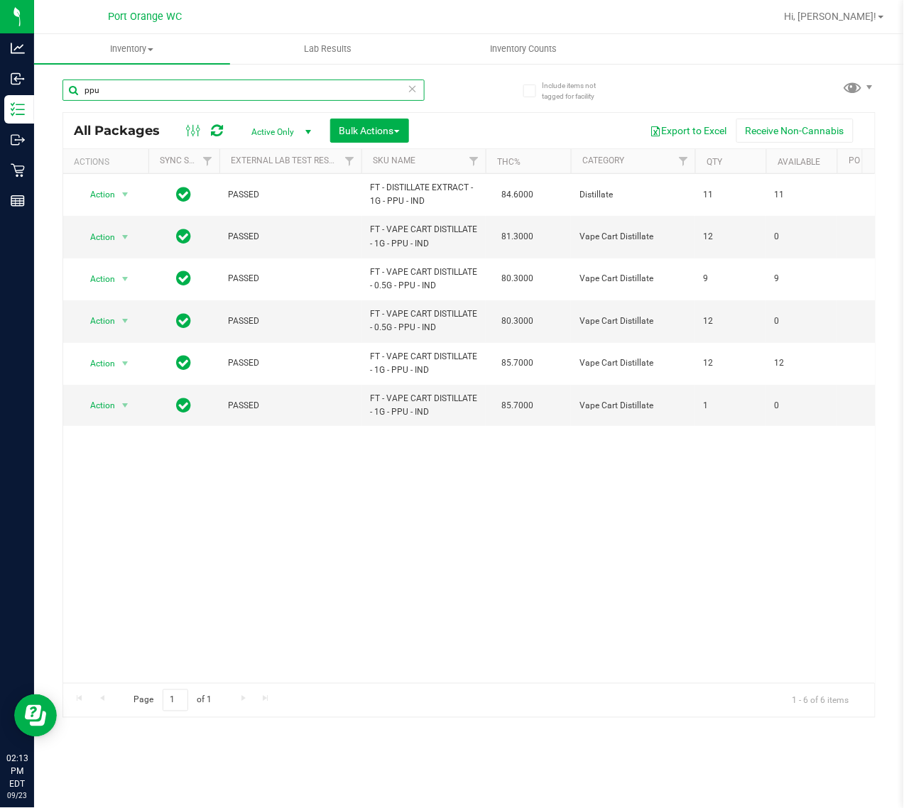
click at [164, 89] on input "ppu" at bounding box center [243, 90] width 362 height 21
click at [167, 90] on input "ppu" at bounding box center [243, 90] width 362 height 21
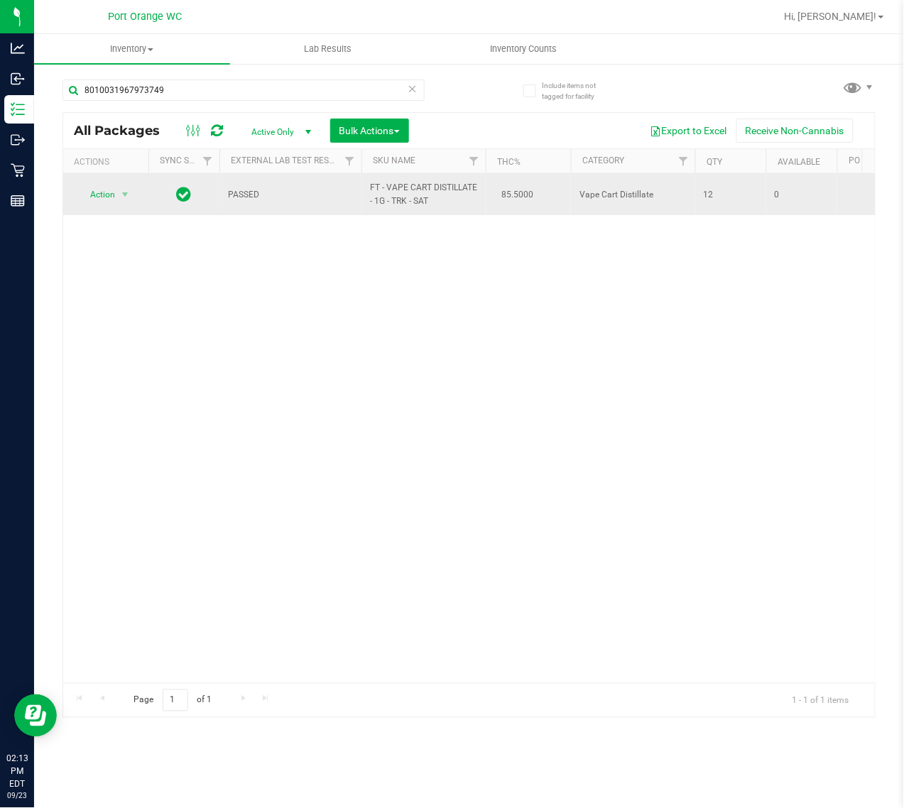
click at [383, 200] on span "FT - VAPE CART DISTILLATE - 1G - TRK - SAT" at bounding box center [423, 194] width 107 height 27
copy td "FT - VAPE CART DISTILLATE - 1G - TRK - SAT"
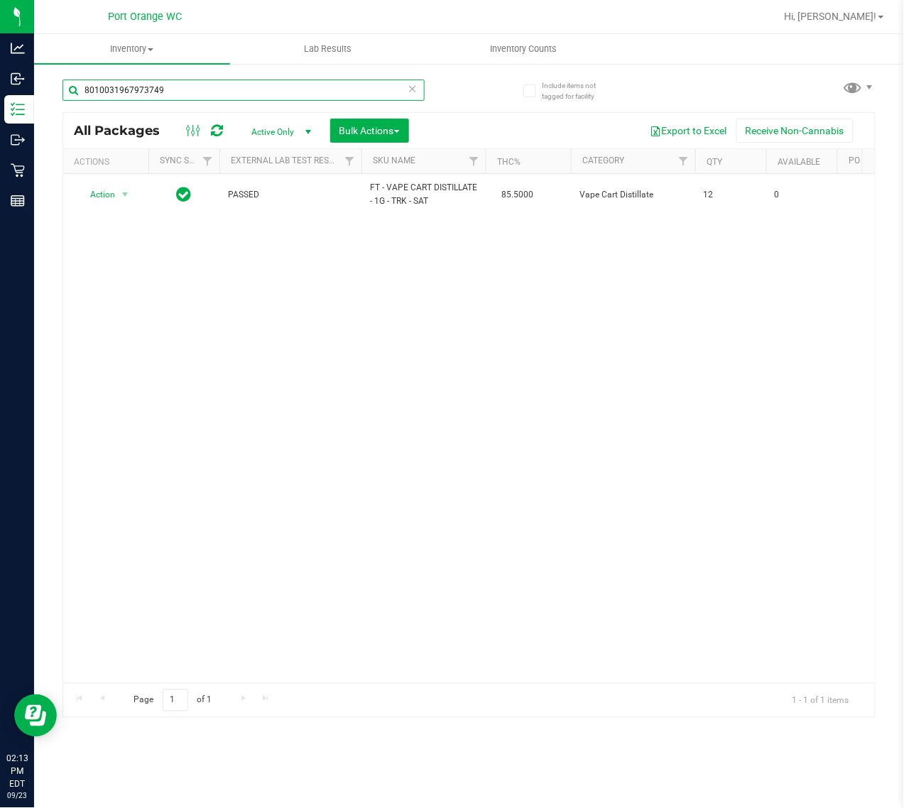
click at [268, 94] on input "8010031967973749" at bounding box center [243, 90] width 362 height 21
paste input "FT - VAPE CART DISTILLATE - 1G - TRK - SAT"
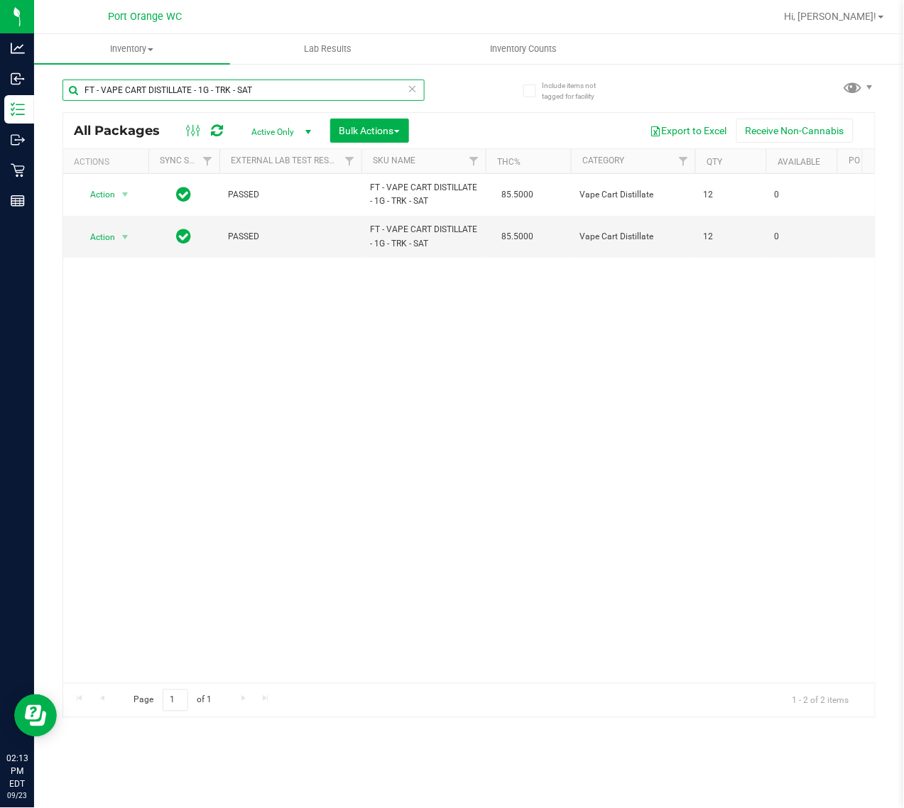
click at [309, 84] on input "FT - VAPE CART DISTILLATE - 1G - TRK - SAT" at bounding box center [243, 90] width 362 height 21
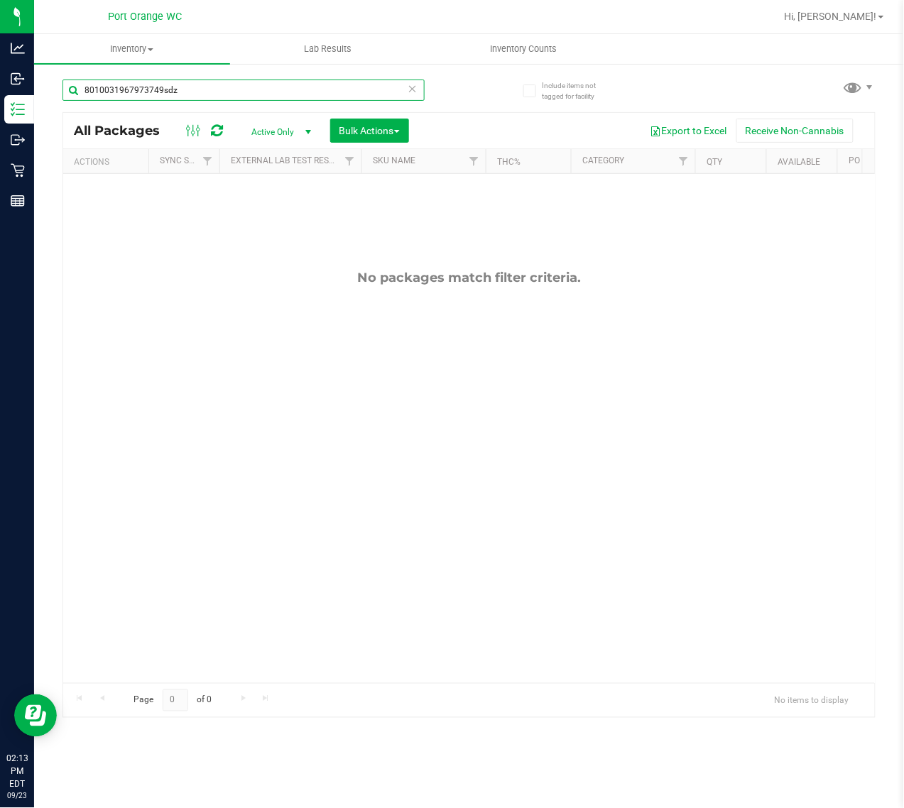
click at [309, 84] on input "8010031967973749sdz" at bounding box center [243, 90] width 362 height 21
type input "0314546041541621"
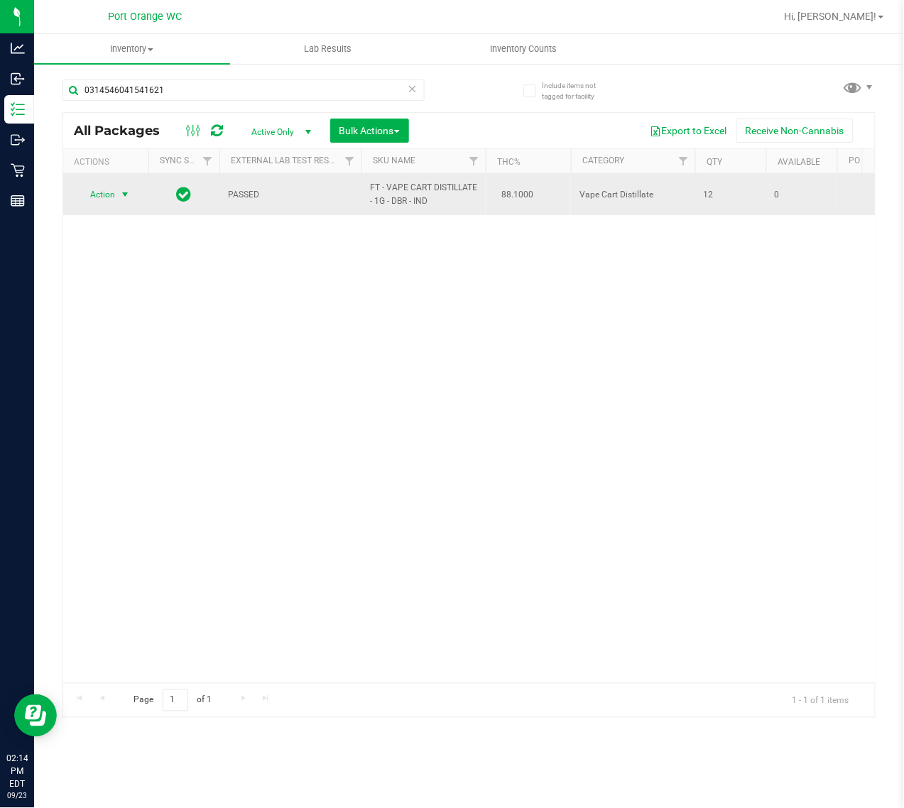
click at [129, 197] on span "select" at bounding box center [124, 194] width 11 height 11
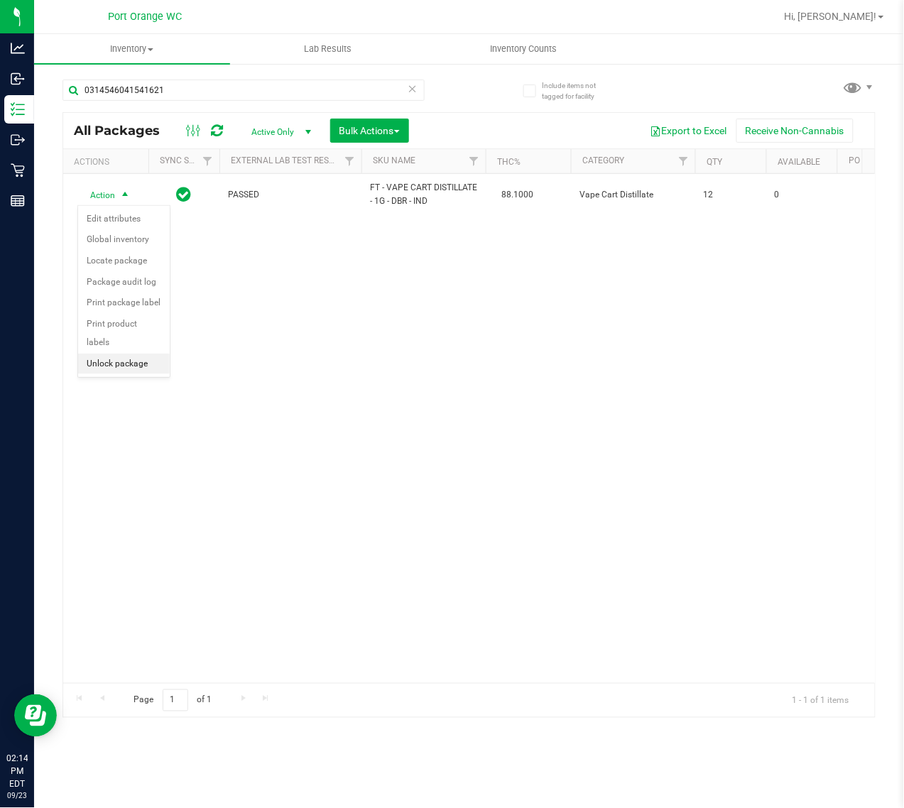
click at [135, 354] on li "Unlock package" at bounding box center [124, 364] width 92 height 21
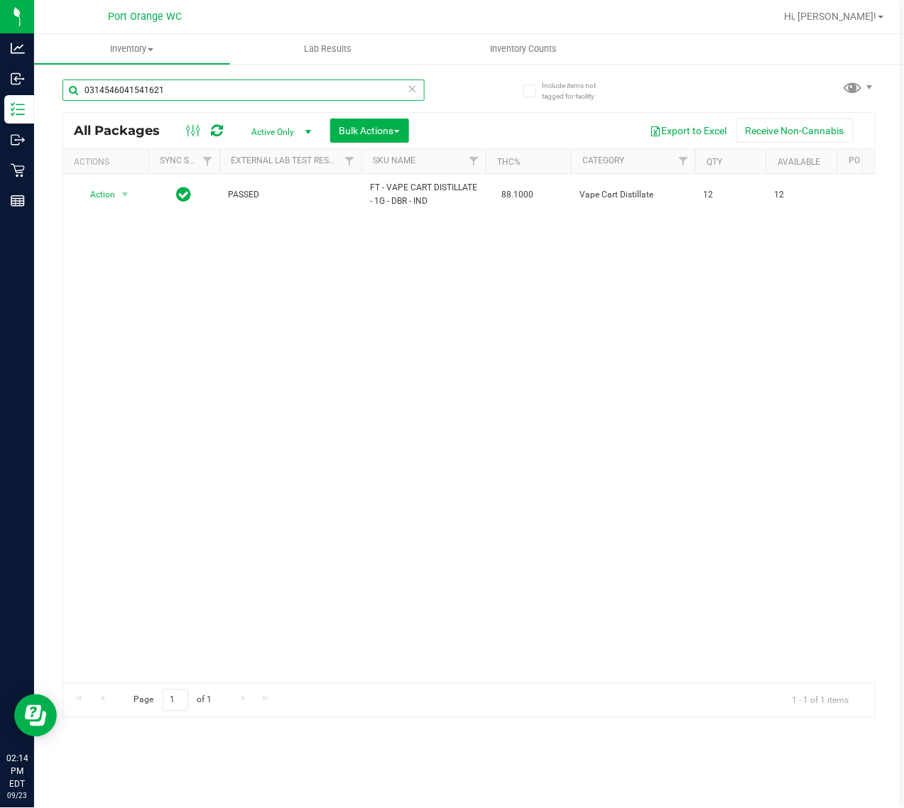
click at [165, 94] on input "0314546041541621" at bounding box center [243, 90] width 362 height 21
type input "2484258868963447"
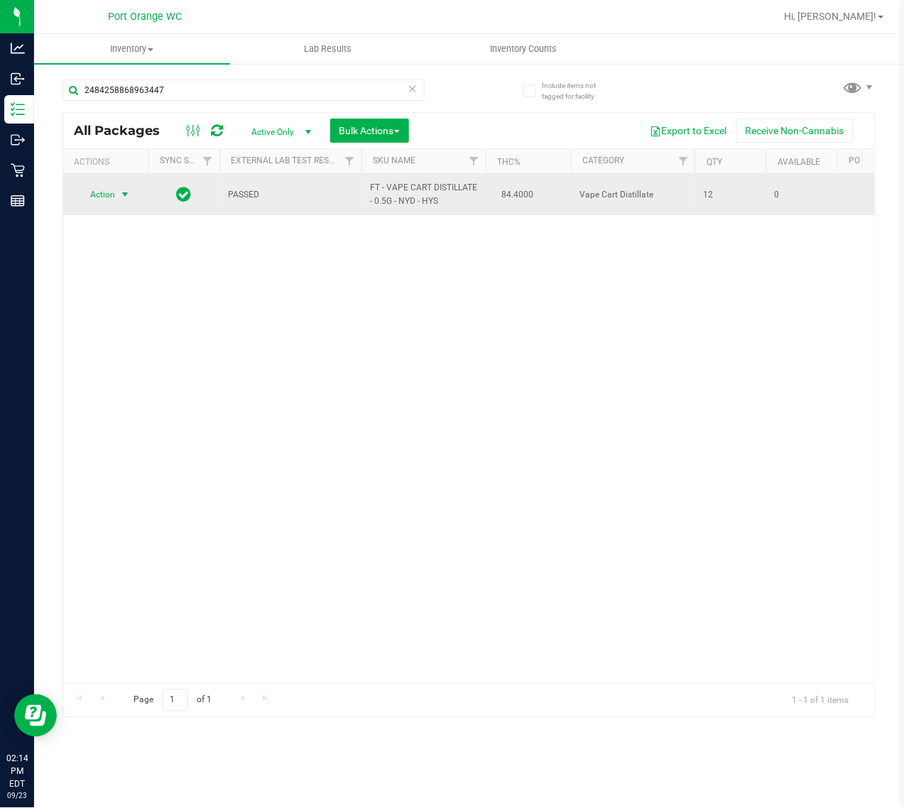
click at [121, 190] on span "select" at bounding box center [124, 194] width 11 height 11
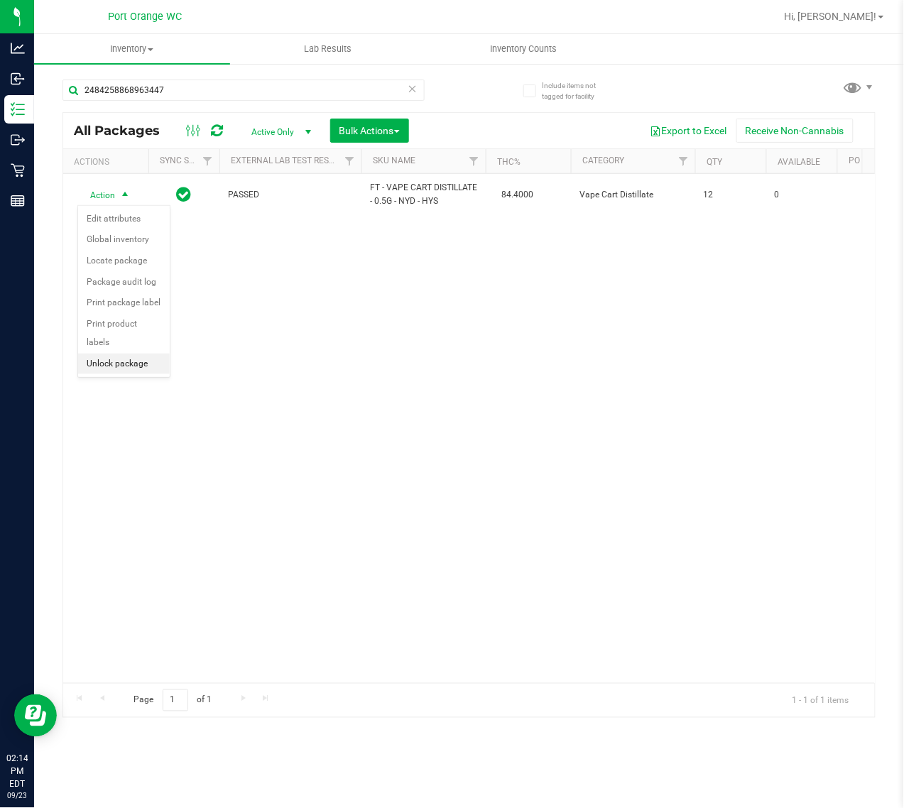
click at [104, 354] on li "Unlock package" at bounding box center [124, 364] width 92 height 21
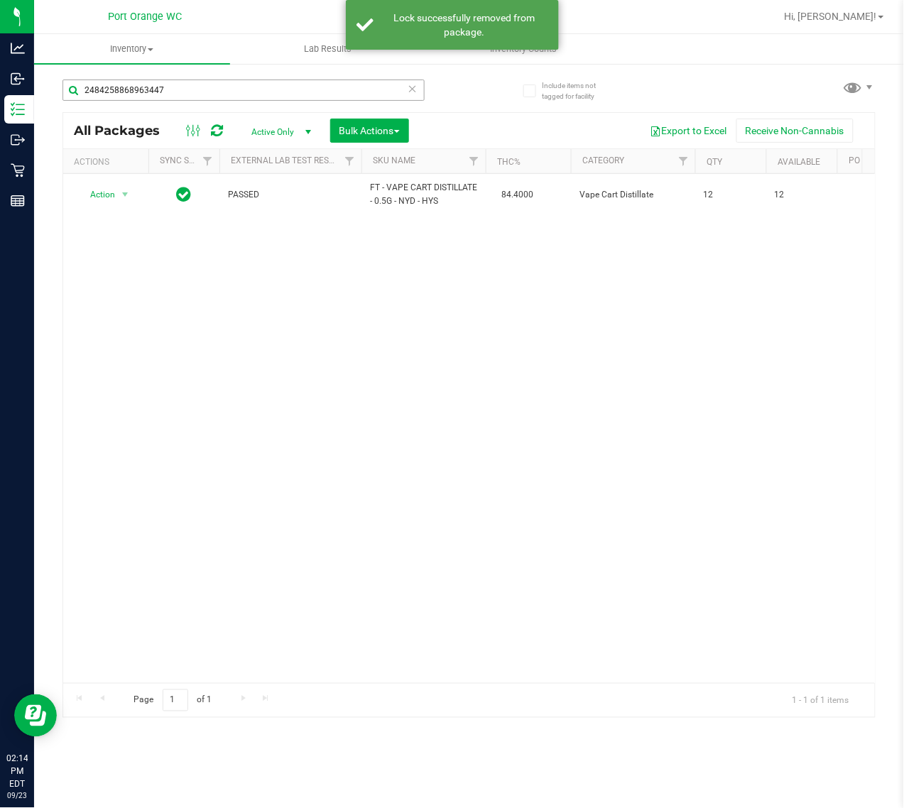
click at [175, 79] on div "2484258868963447" at bounding box center [265, 89] width 407 height 45
click at [175, 80] on input "2484258868963447" at bounding box center [243, 90] width 362 height 21
type input "5176763691294643"
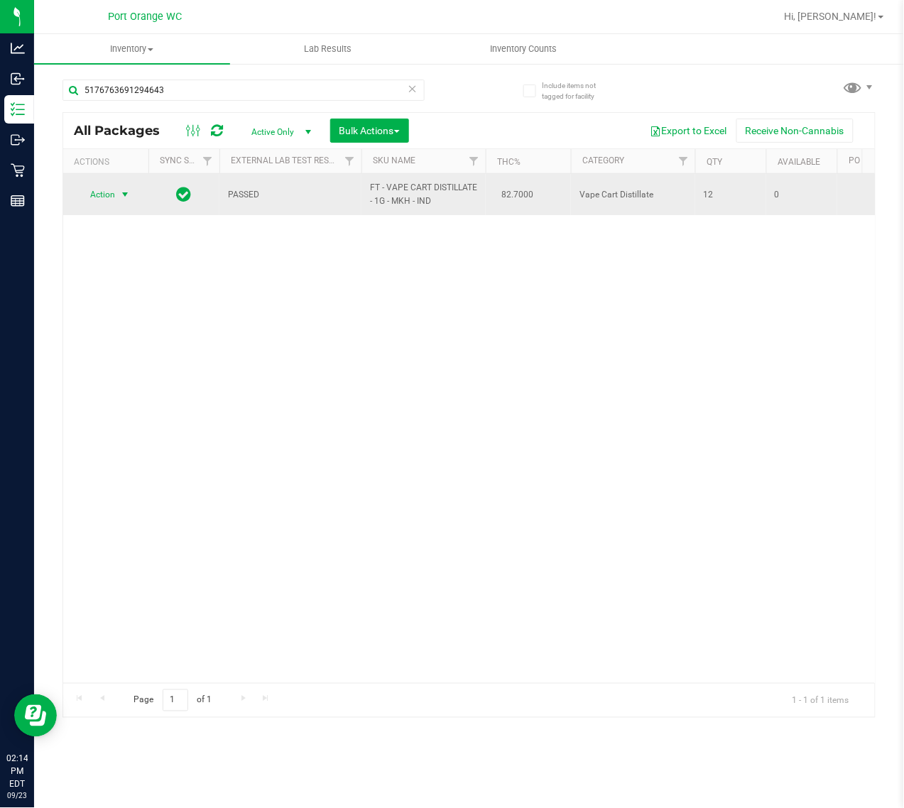
click at [114, 202] on span "Action" at bounding box center [96, 195] width 38 height 20
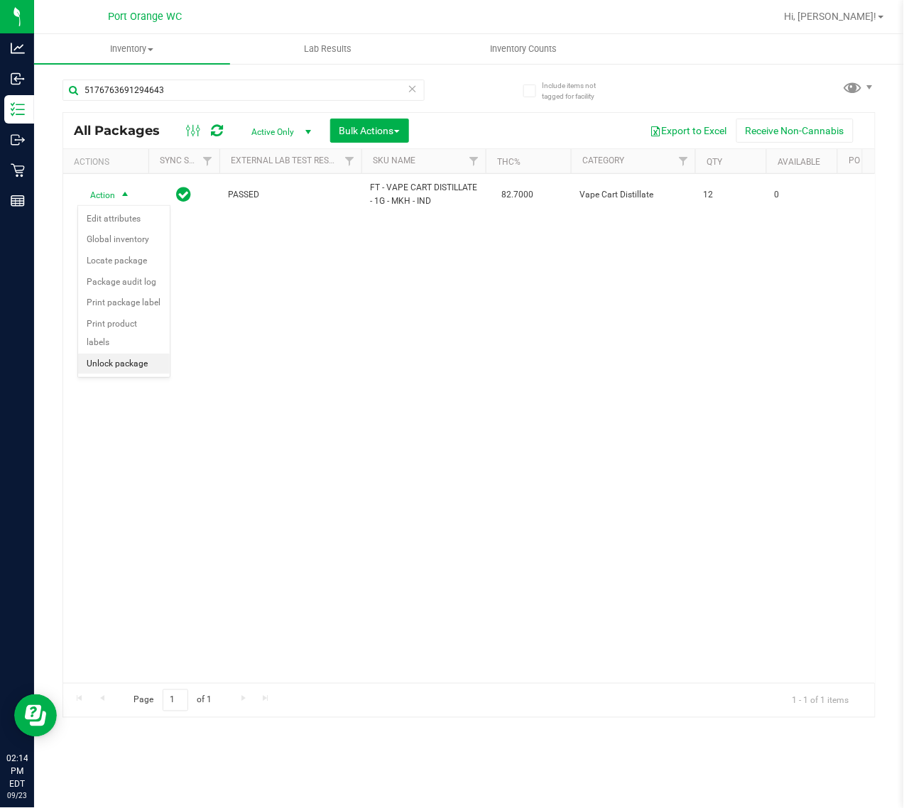
click at [133, 354] on li "Unlock package" at bounding box center [124, 364] width 92 height 21
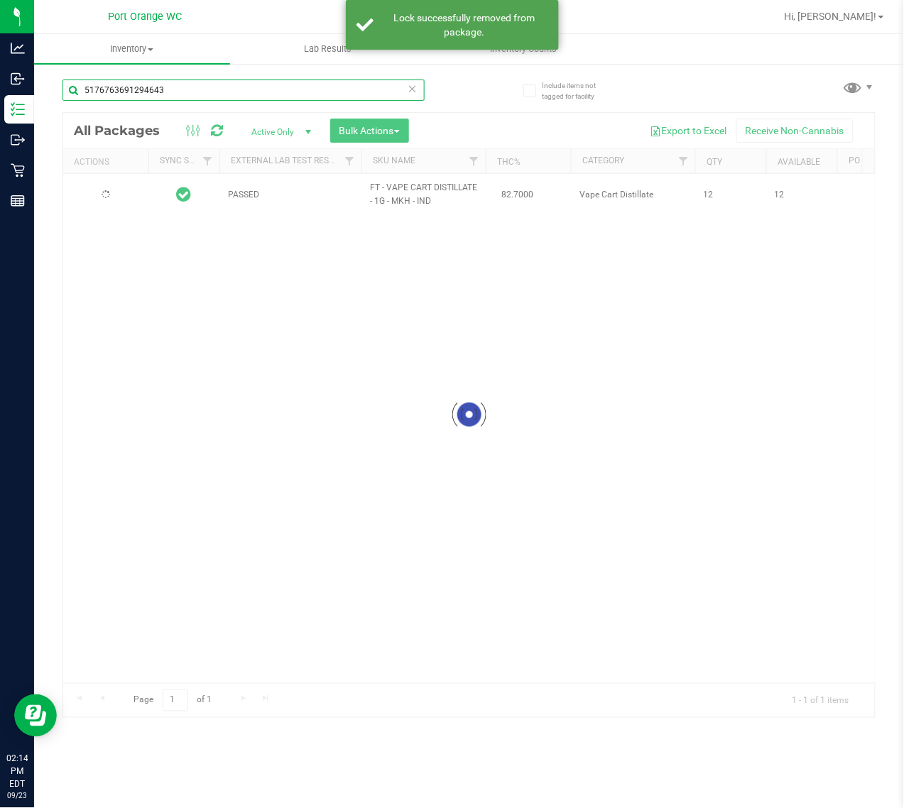
click at [352, 94] on input "5176763691294643" at bounding box center [243, 90] width 362 height 21
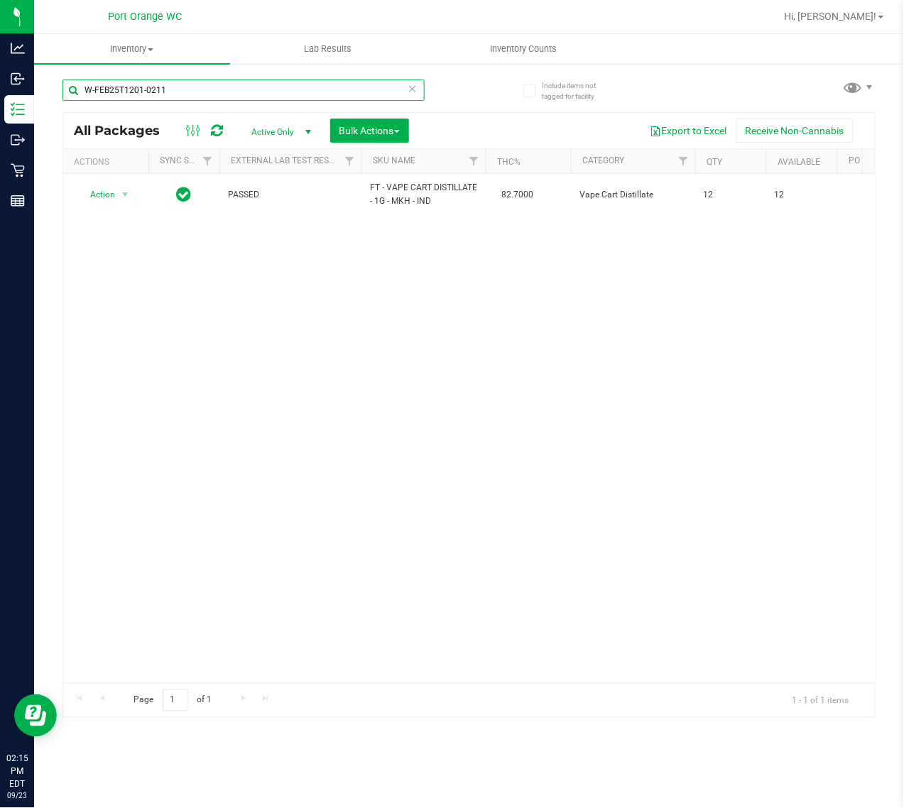
type input "W-FEB25T1201-0211"
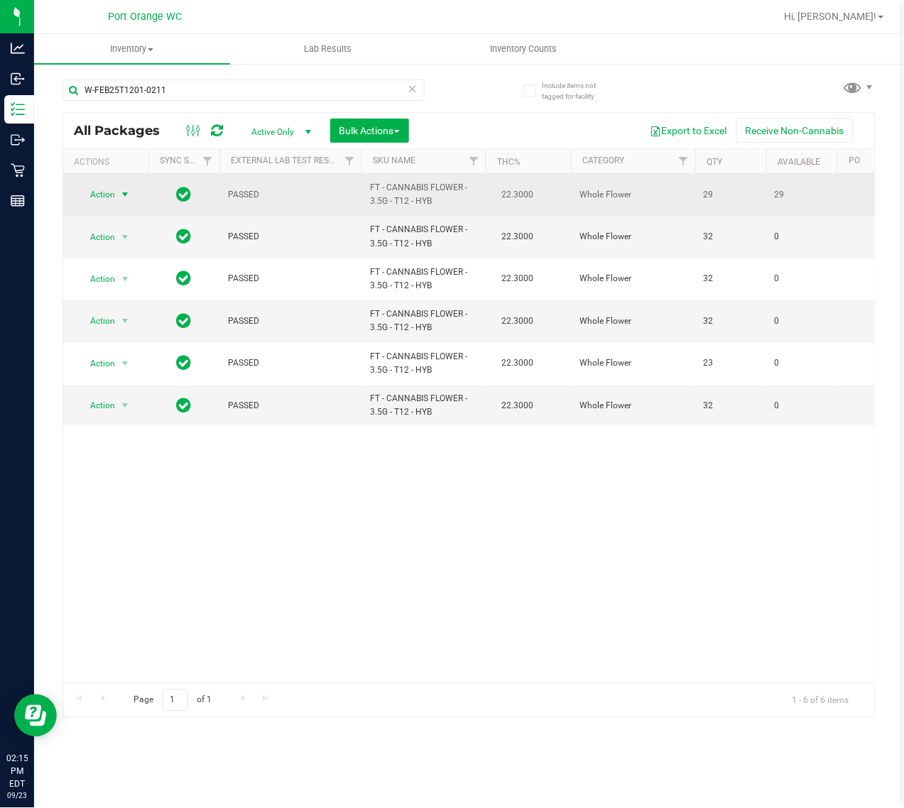
click at [110, 192] on span "Action" at bounding box center [96, 195] width 38 height 20
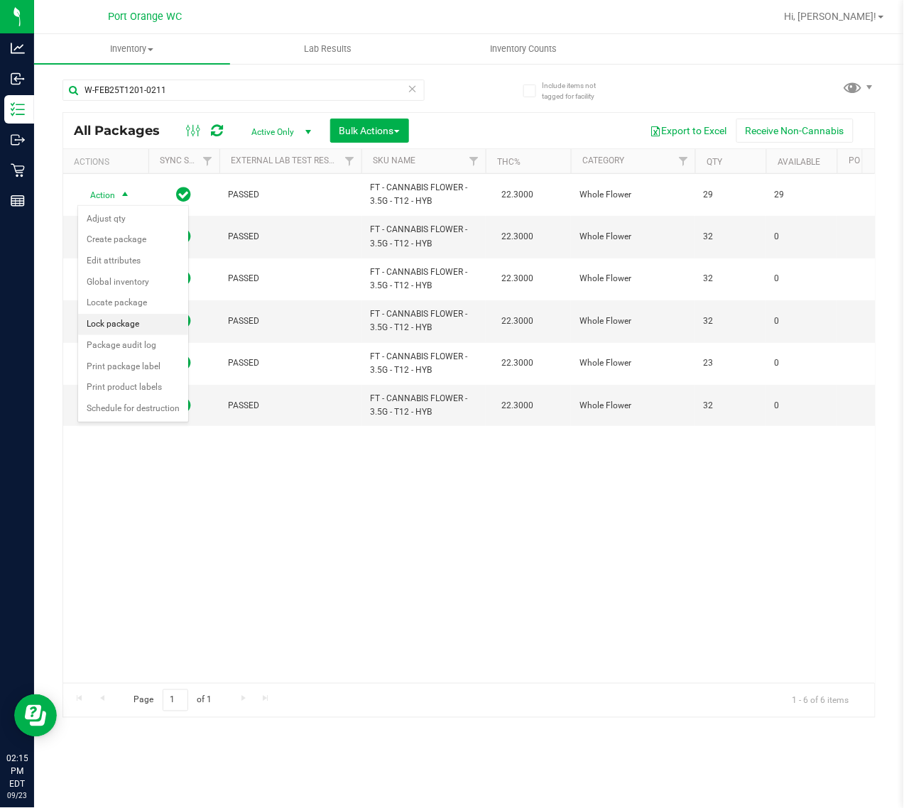
click at [118, 325] on li "Lock package" at bounding box center [133, 324] width 110 height 21
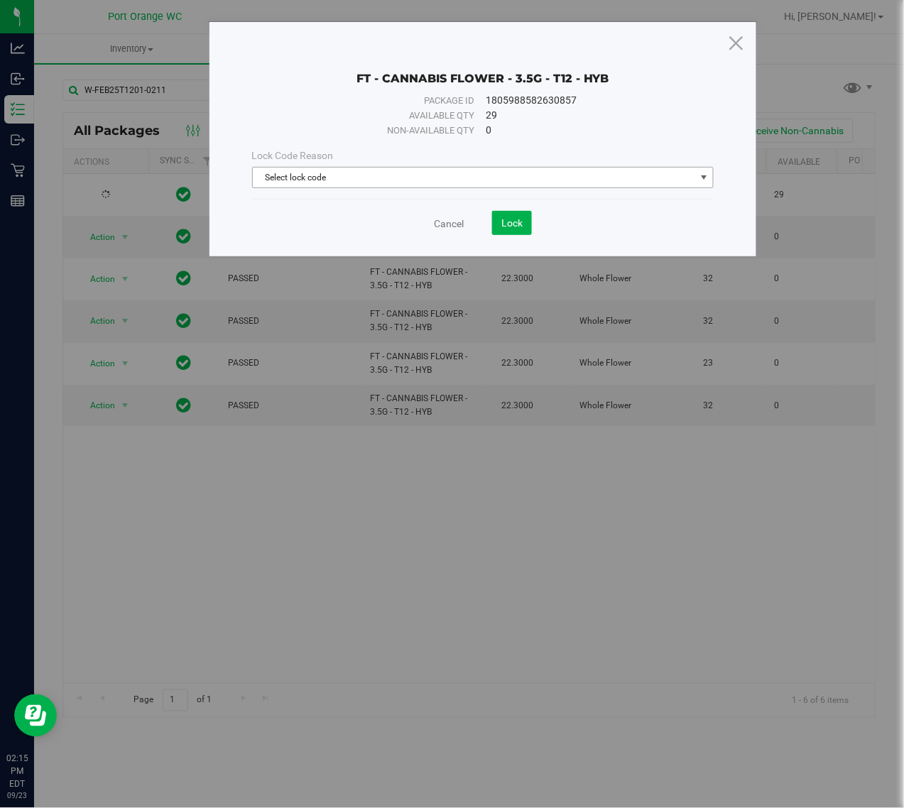
click at [448, 173] on span "Select lock code" at bounding box center [474, 178] width 443 height 20
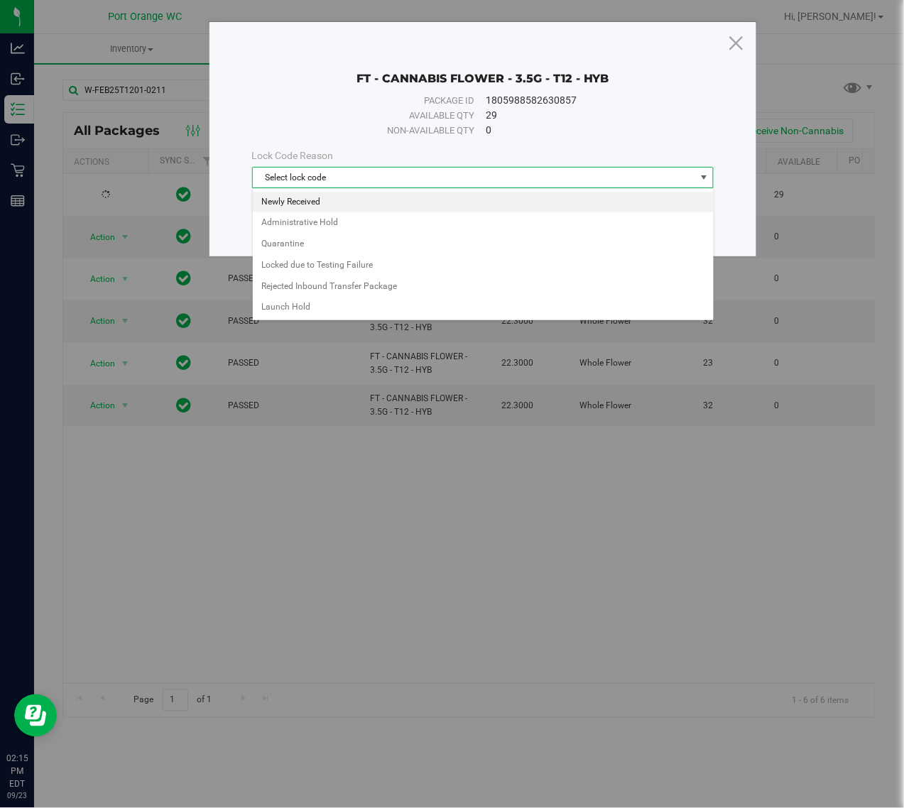
click at [312, 199] on li "Newly Received" at bounding box center [483, 202] width 461 height 21
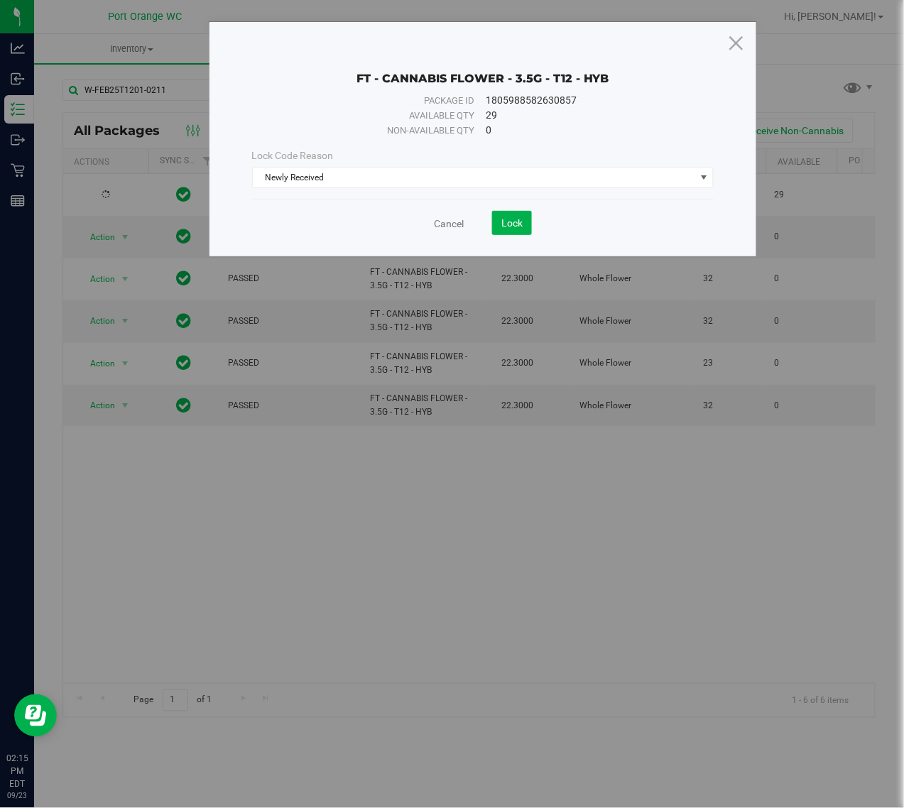
click at [518, 238] on div "FT - CANNABIS FLOWER - 3.5G - T12 - HYB Package ID 1805988582630857 Available q…" at bounding box center [483, 139] width 548 height 234
click at [513, 219] on span "Lock" at bounding box center [511, 222] width 21 height 11
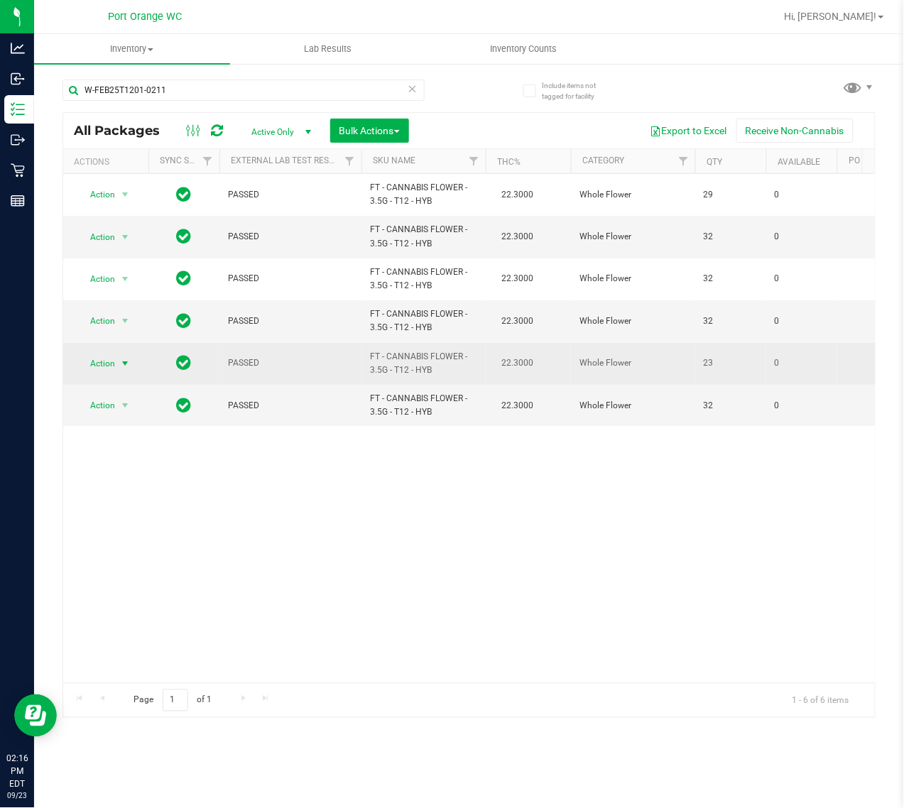
drag, startPoint x: 104, startPoint y: 359, endPoint x: 112, endPoint y: 362, distance: 9.0
click at [103, 359] on span "Action" at bounding box center [96, 364] width 38 height 20
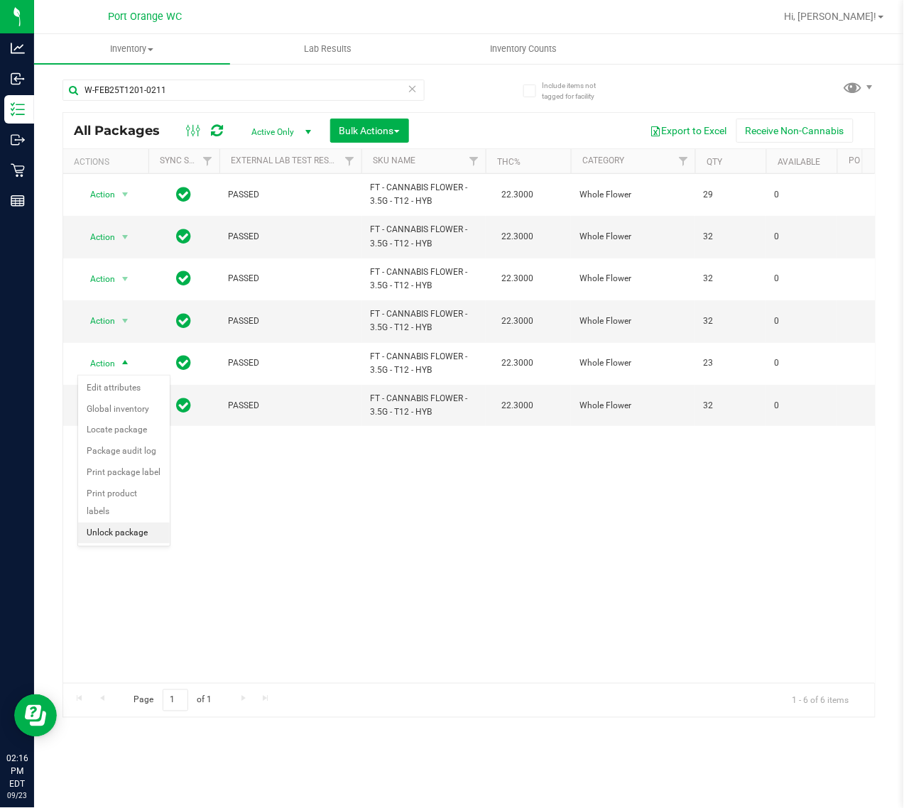
click at [124, 523] on li "Unlock package" at bounding box center [124, 533] width 92 height 21
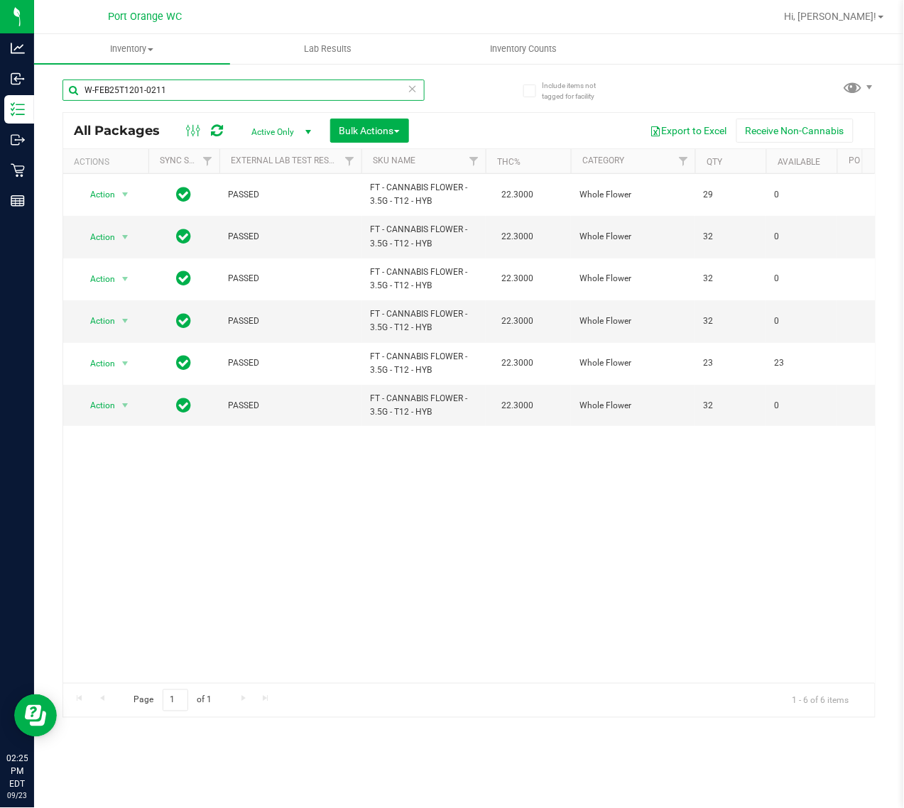
click at [246, 89] on input "W-FEB25T1201-0211" at bounding box center [243, 90] width 362 height 21
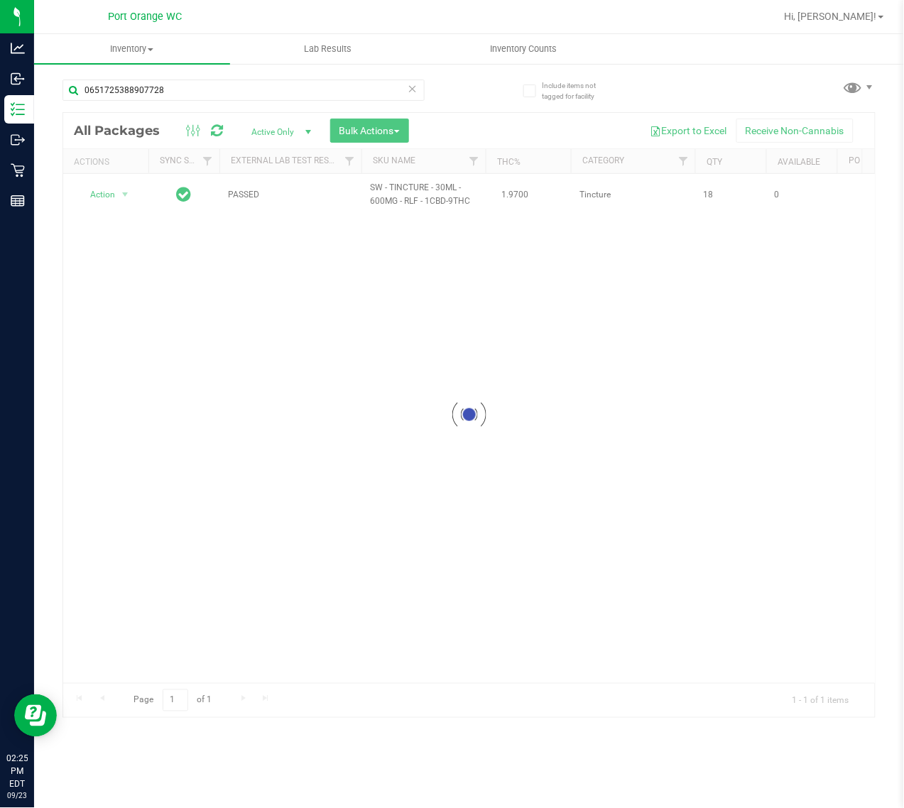
click at [394, 204] on div at bounding box center [469, 415] width 812 height 604
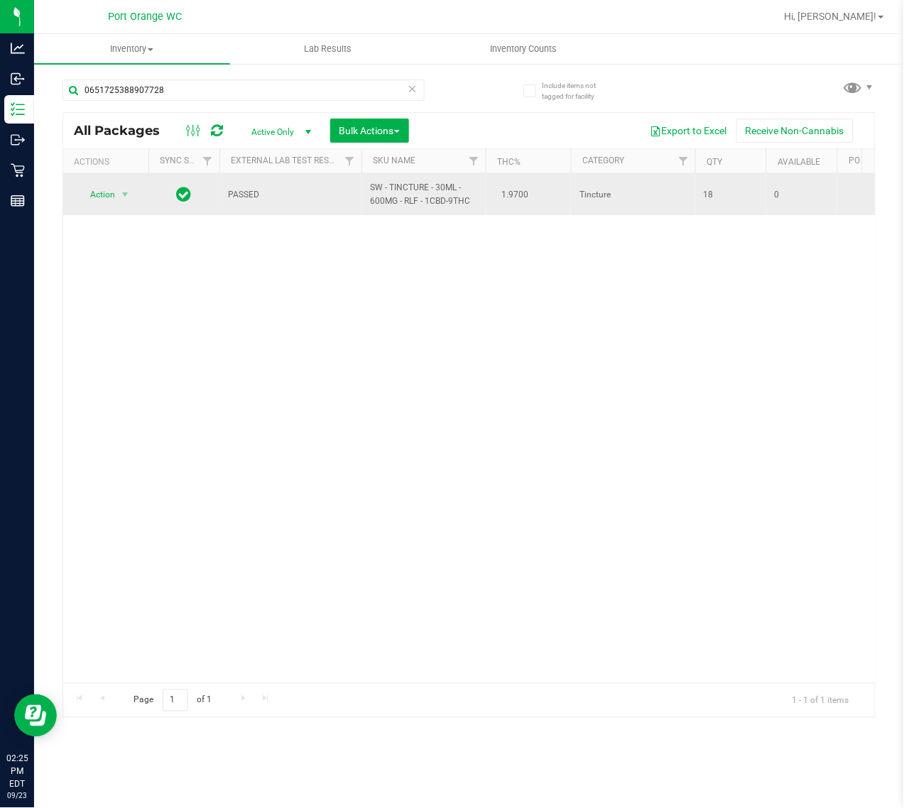
click at [396, 197] on span "SW - TINCTURE - 30ML - 600MG - RLF - 1CBD-9THC" at bounding box center [423, 194] width 107 height 27
copy td "SW - TINCTURE - 30ML - 600MG - RLF - 1CBD-9THC"
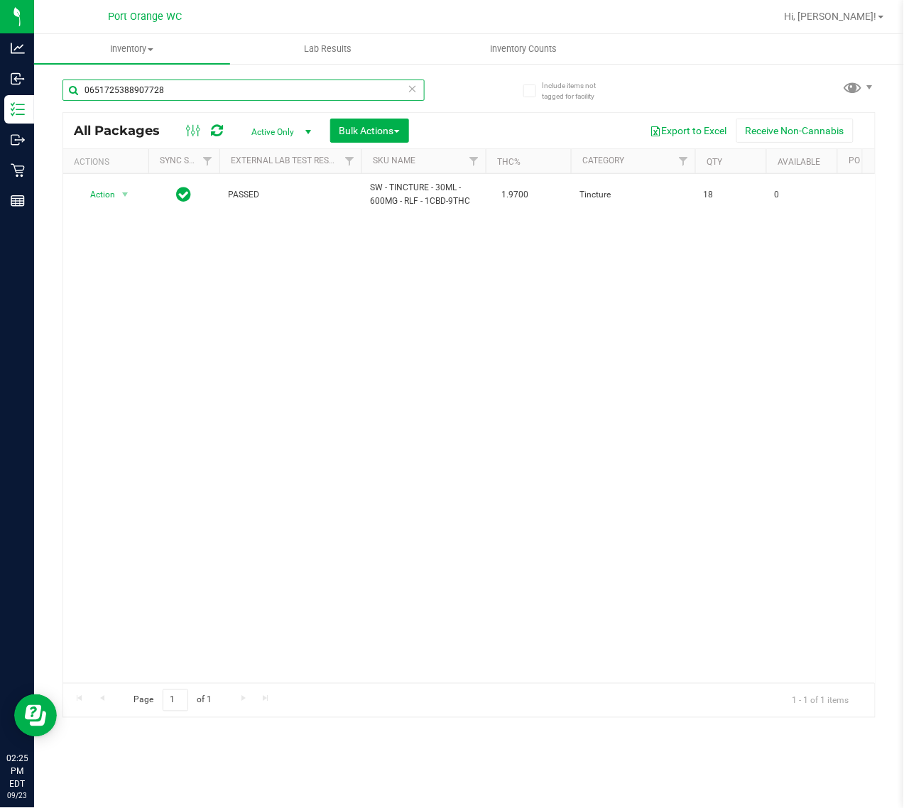
click at [347, 89] on input "0651725388907728" at bounding box center [243, 90] width 362 height 21
click at [345, 89] on input "0651725388907728" at bounding box center [243, 90] width 362 height 21
paste input "SW - TINCTURE - 30ML - 600MG - RLF - 1CBD-9THC"
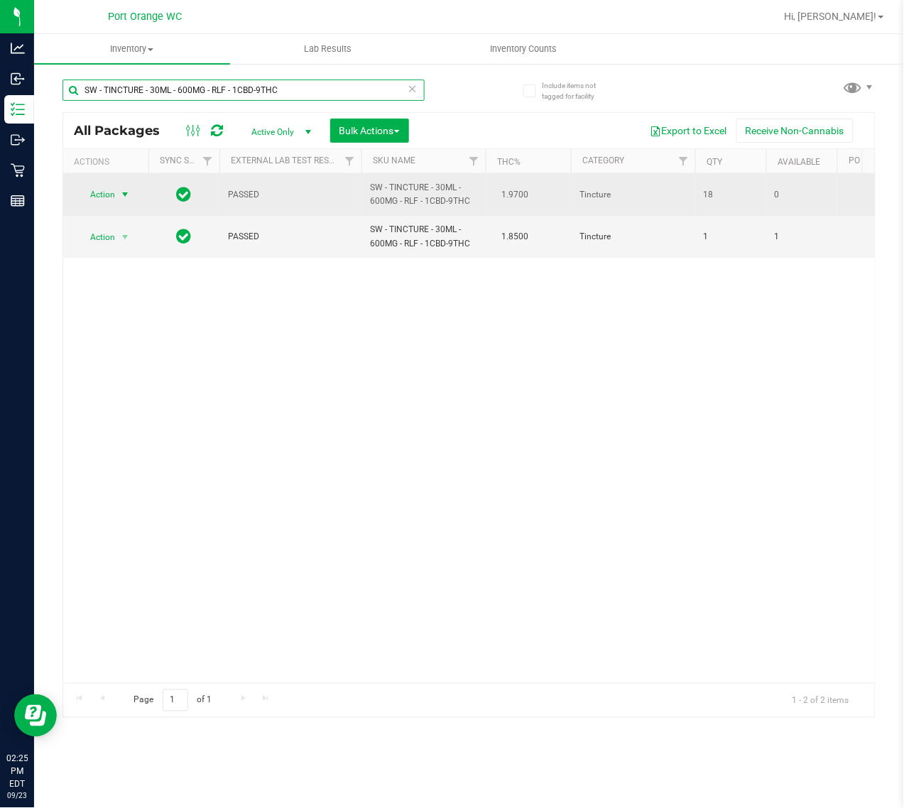
type input "SW - TINCTURE - 30ML - 600MG - RLF - 1CBD-9THC"
click at [110, 201] on span "Action" at bounding box center [96, 195] width 38 height 20
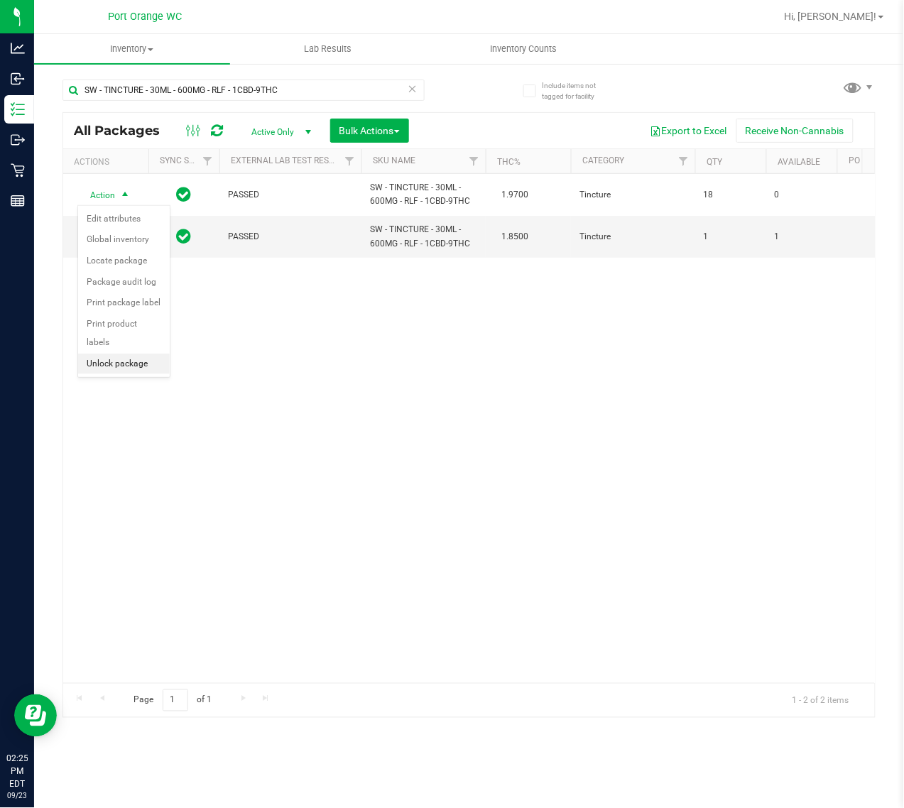
click at [114, 354] on li "Unlock package" at bounding box center [124, 364] width 92 height 21
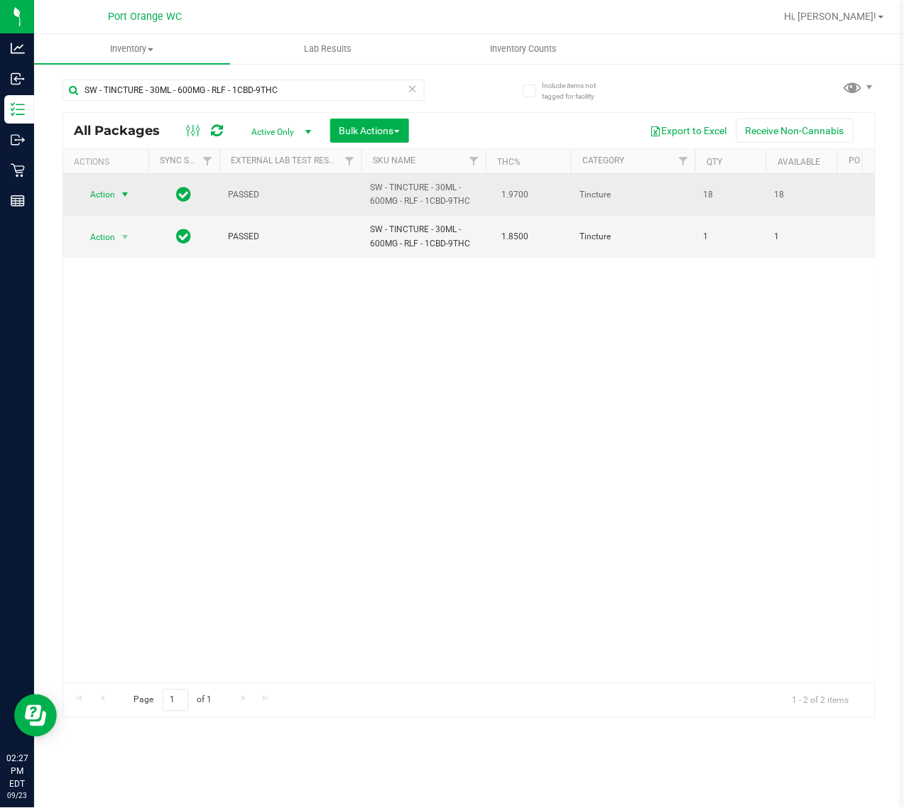
click at [123, 199] on span "select" at bounding box center [124, 194] width 11 height 11
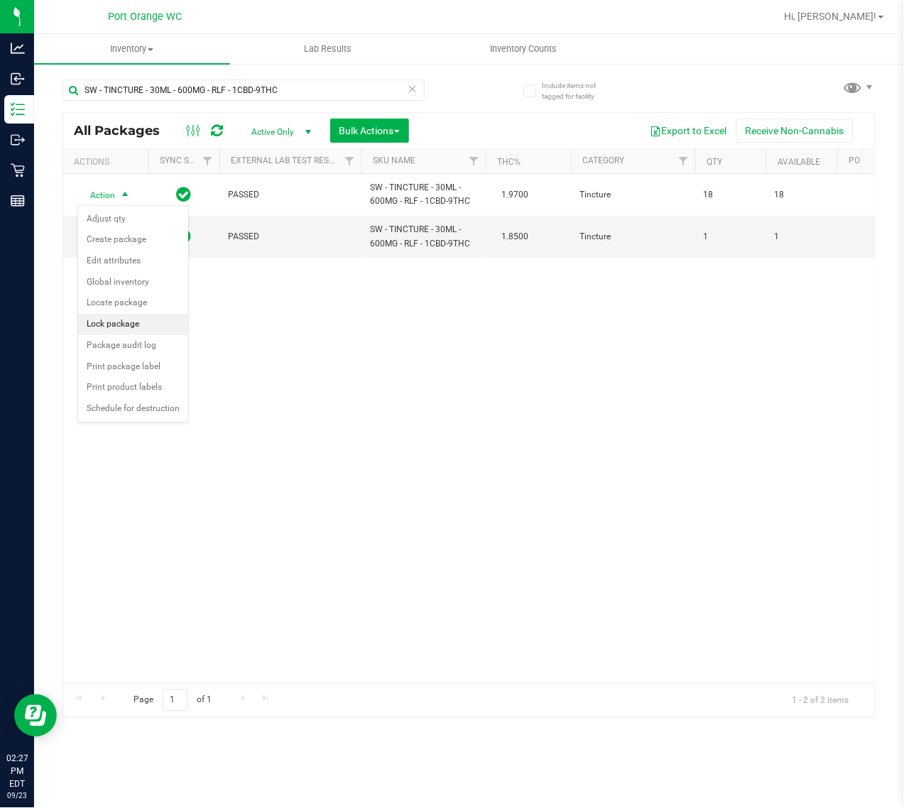
click at [121, 323] on li "Lock package" at bounding box center [133, 324] width 110 height 21
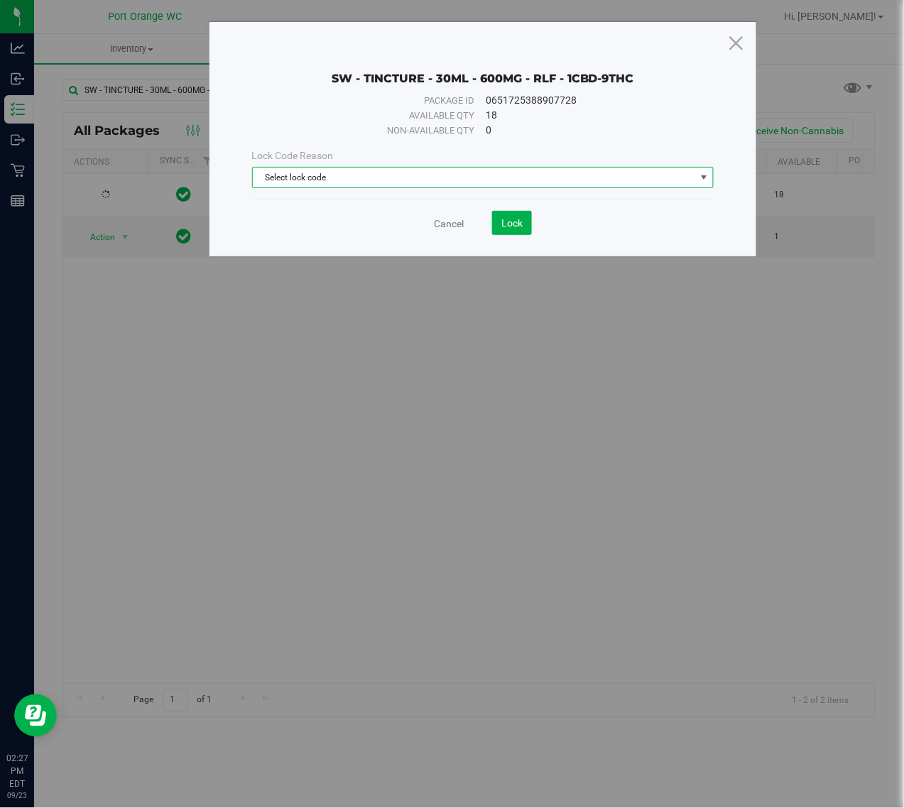
click at [299, 187] on span "Select lock code" at bounding box center [474, 178] width 443 height 20
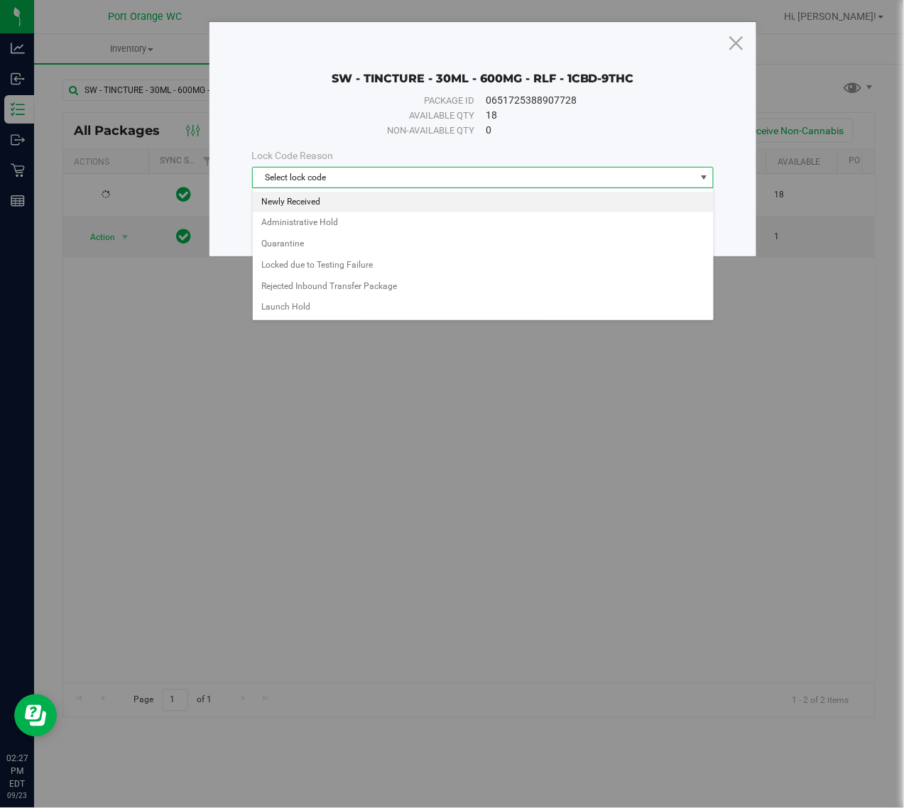
click at [293, 203] on li "Newly Received" at bounding box center [483, 202] width 461 height 21
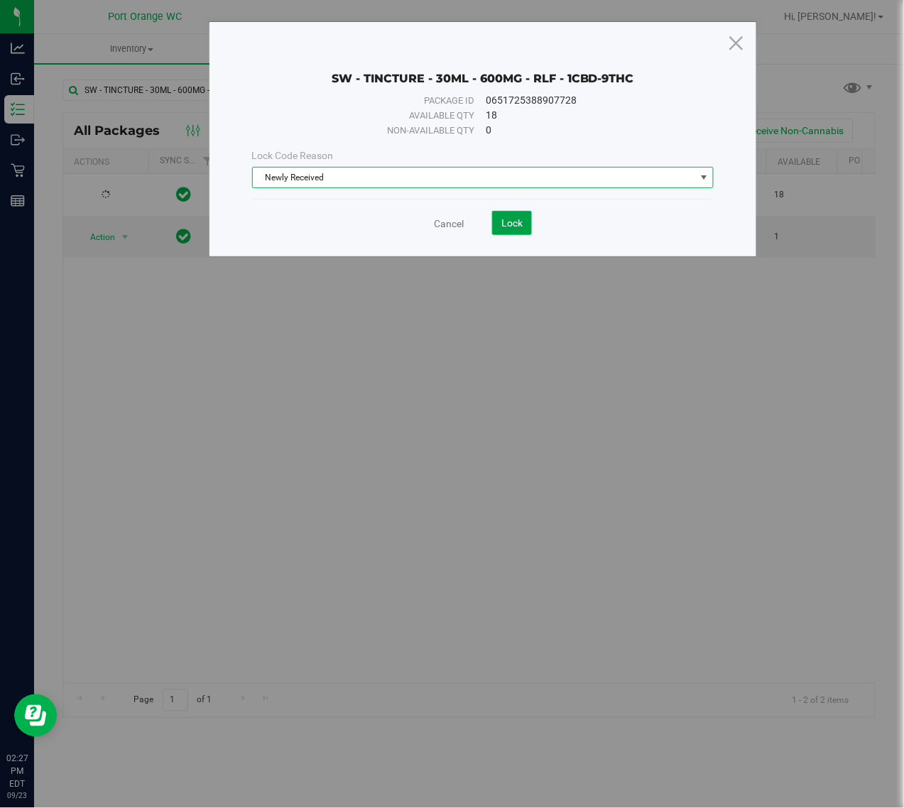
click at [513, 229] on span "Lock" at bounding box center [511, 222] width 21 height 11
